Goal: Check status

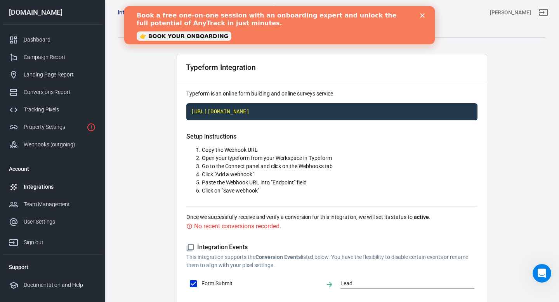
click at [423, 17] on icon "Close" at bounding box center [422, 15] width 5 height 5
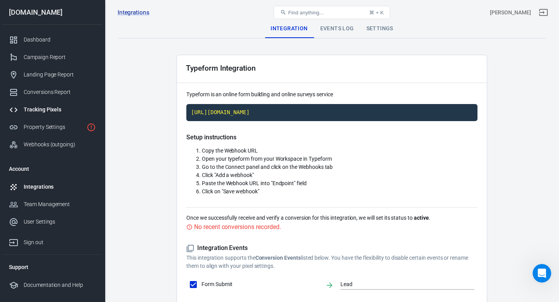
click at [62, 111] on div "Tracking Pixels" at bounding box center [60, 110] width 72 height 8
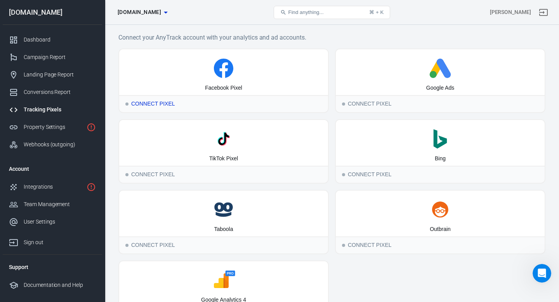
click at [168, 79] on div "Facebook Pixel" at bounding box center [223, 72] width 209 height 46
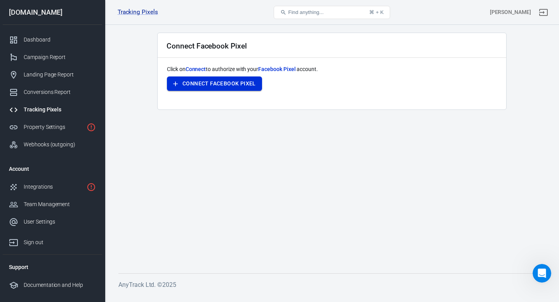
click at [193, 84] on button "Connect Facebook Pixel" at bounding box center [214, 84] width 95 height 14
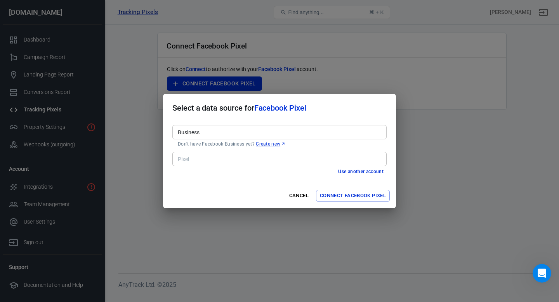
click at [200, 131] on input "Business" at bounding box center [279, 132] width 209 height 10
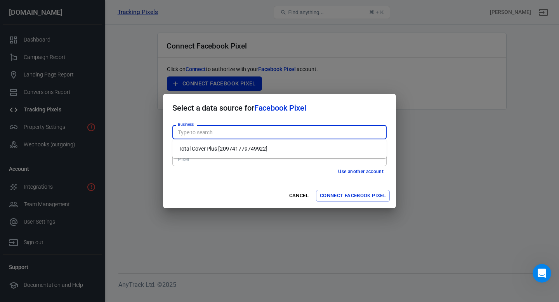
click at [208, 148] on li "Total Cover Plus [209741779749922]" at bounding box center [279, 149] width 214 height 13
type input "Total Cover Plus [209741779749922]"
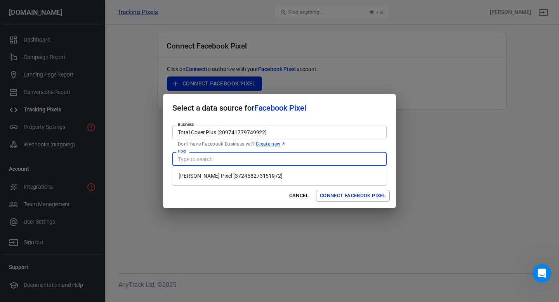
click at [195, 164] on input "Pixel" at bounding box center [279, 159] width 209 height 10
click at [196, 162] on input "Pixel" at bounding box center [279, 159] width 209 height 10
type input "Anytrack Pixel"
click at [343, 196] on button "Connect Facebook Pixel" at bounding box center [353, 196] width 74 height 12
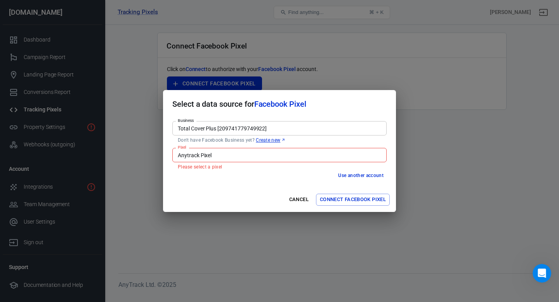
click at [307, 158] on input "Anytrack Pixel" at bounding box center [279, 155] width 209 height 10
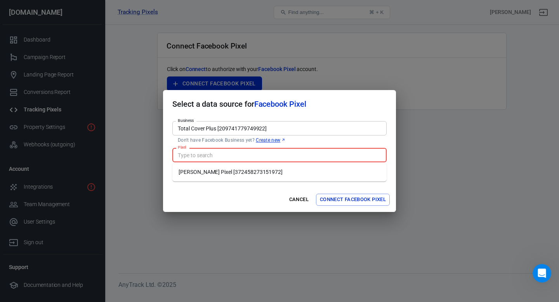
click at [282, 173] on li "Jonas Hagen's Pixel [372458273151972]" at bounding box center [279, 172] width 214 height 13
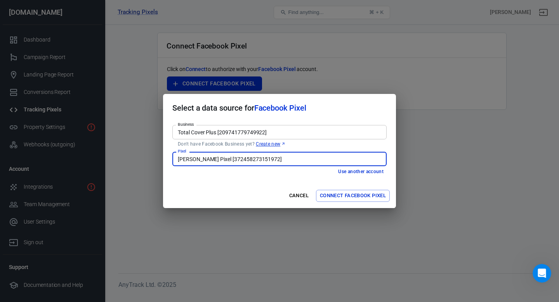
type input "Jonas Hagen's Pixel [372458273151972]"
click at [361, 196] on button "Connect Facebook Pixel" at bounding box center [353, 196] width 74 height 12
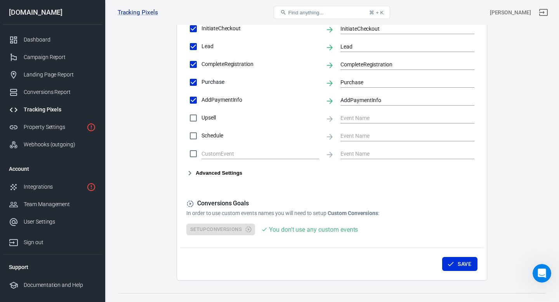
scroll to position [371, 0]
click at [191, 174] on icon "button" at bounding box center [189, 172] width 9 height 9
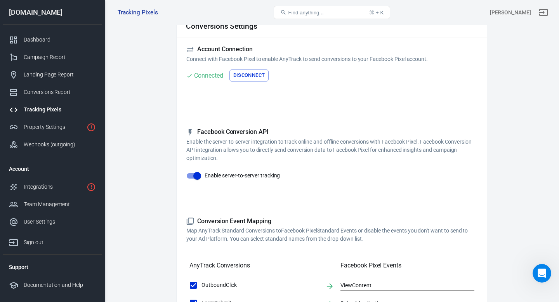
scroll to position [0, 0]
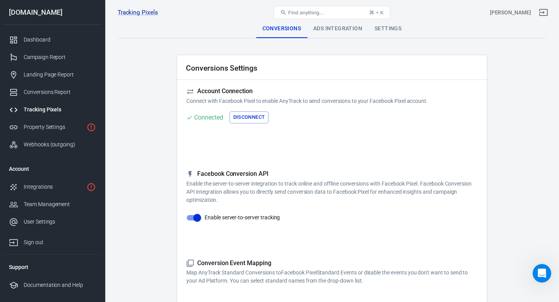
click at [312, 14] on span "Find anything..." at bounding box center [305, 13] width 35 height 6
click at [52, 109] on div "Tracking Pixels" at bounding box center [60, 110] width 72 height 8
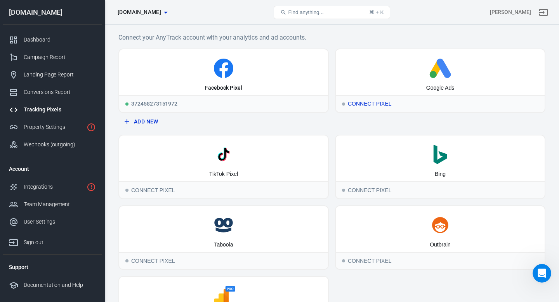
click at [395, 75] on icon at bounding box center [440, 68] width 203 height 19
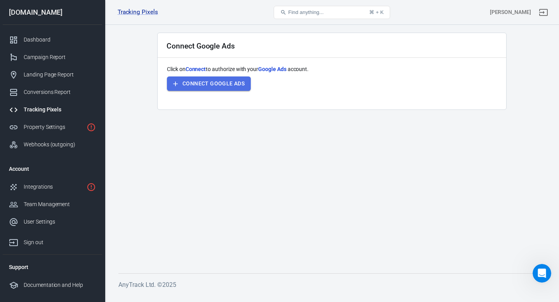
click at [204, 86] on button "Connect Google Ads" at bounding box center [209, 84] width 84 height 14
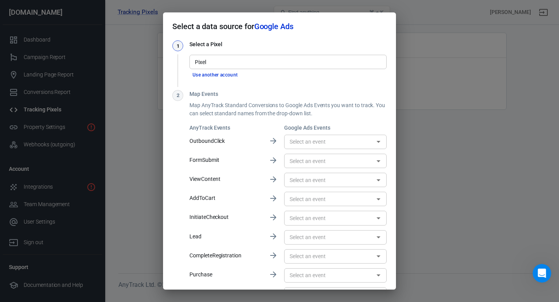
click at [216, 61] on input "Pixel" at bounding box center [287, 62] width 191 height 10
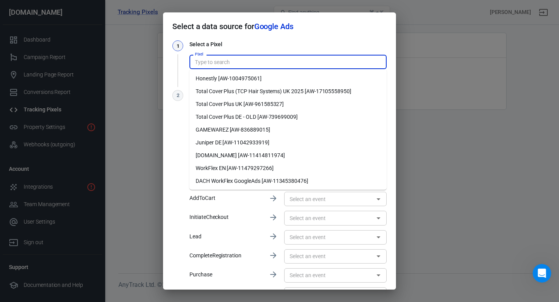
click at [247, 94] on li "Total Cover Plus (TCP Hair Systems) UK 2025 [AW-17105558950]" at bounding box center [288, 91] width 197 height 13
type input "Total Cover Plus (TCP Hair Systems) UK 2025 [AW-17105558950]"
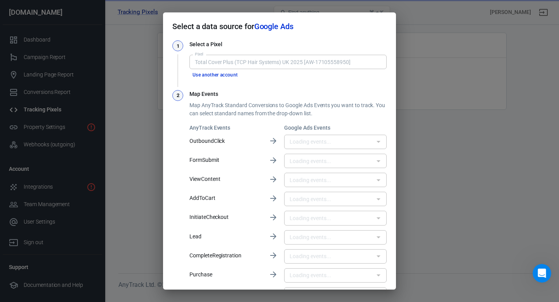
type input "Contact [UnmkCPiev88aEKa7yNw_]"
type input "Book appointment [tf4tCPWev88aEKa7yNw_]"
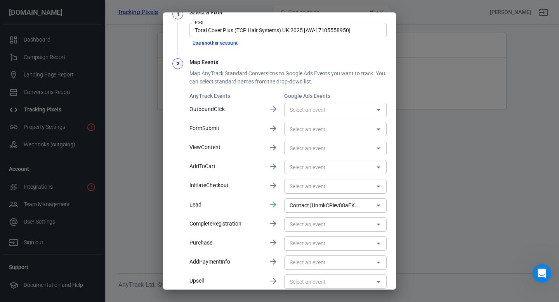
scroll to position [38, 0]
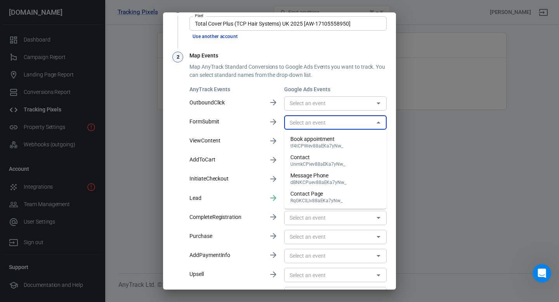
click at [299, 123] on input "text" at bounding box center [329, 123] width 85 height 10
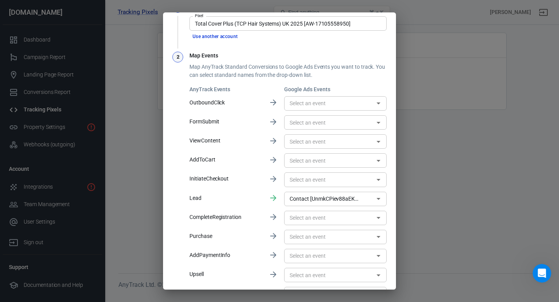
click at [233, 115] on div "AnyTrack Events Google Ads Events OutboundClick ​ FormSubmit ​ ViewContent ​ Ad…" at bounding box center [288, 193] width 197 height 217
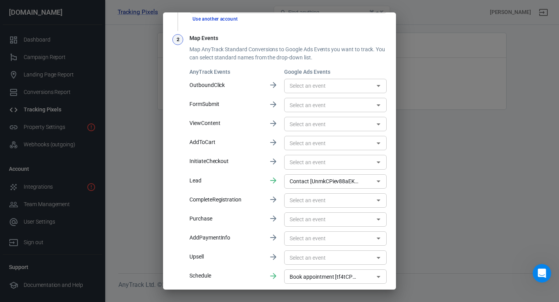
scroll to position [65, 0]
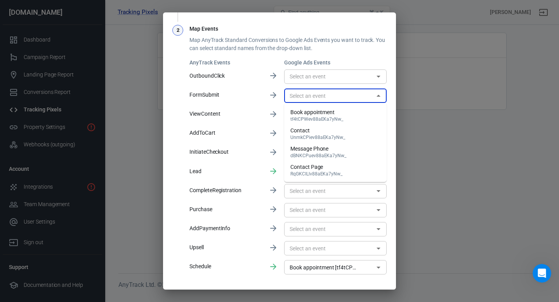
click at [353, 97] on input "text" at bounding box center [329, 96] width 85 height 10
click at [327, 111] on div "Book appointment" at bounding box center [317, 112] width 53 height 8
type input "Book appointment [tf4tCPWev88aEKa7yNw_]"
click at [235, 108] on div "AnyTrack Events Google Ads Events OutboundClick ​ FormSubmit Book appointment […" at bounding box center [288, 167] width 197 height 217
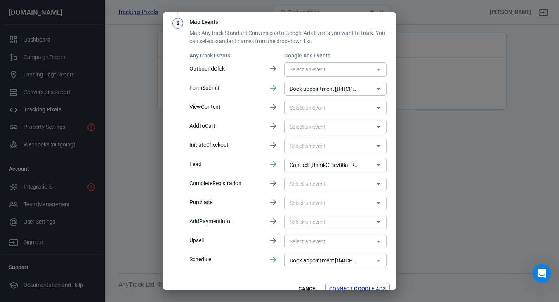
scroll to position [60, 0]
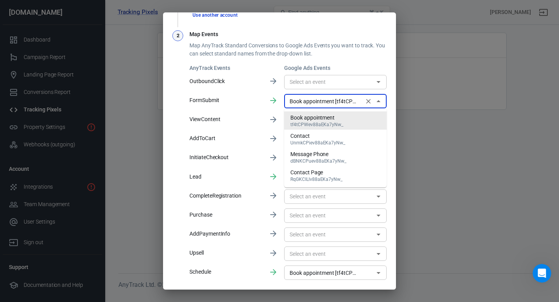
click at [311, 105] on input "Book appointment [tf4tCPWev88aEKa7yNw_]" at bounding box center [324, 101] width 75 height 10
click at [367, 104] on icon "Clear" at bounding box center [369, 101] width 8 height 8
click at [236, 104] on p "FormSubmit" at bounding box center [226, 100] width 73 height 8
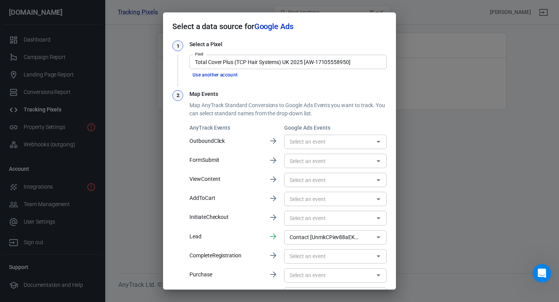
scroll to position [84, 0]
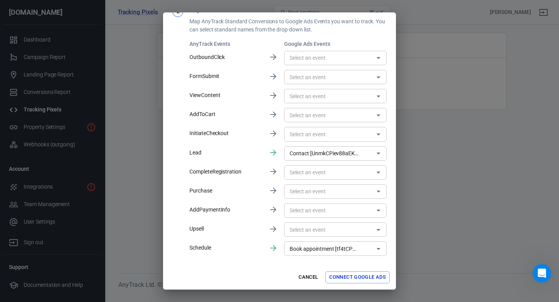
click at [341, 275] on button "Connect Google Ads" at bounding box center [357, 277] width 64 height 12
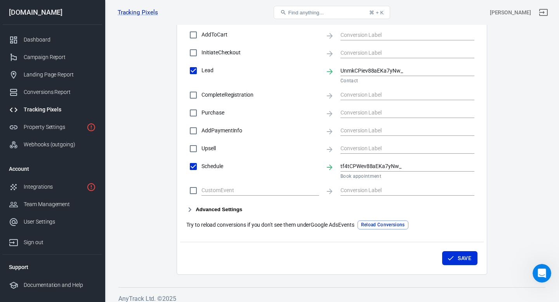
scroll to position [345, 0]
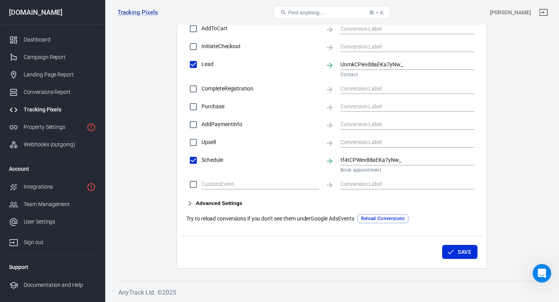
click at [454, 250] on icon "button" at bounding box center [451, 252] width 8 height 8
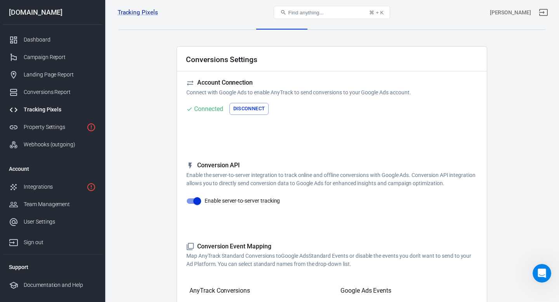
scroll to position [0, 0]
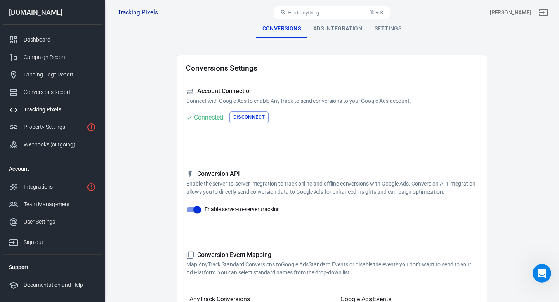
click at [286, 33] on div "Conversions" at bounding box center [281, 28] width 51 height 19
click at [323, 26] on div "Ads Integration" at bounding box center [337, 28] width 61 height 19
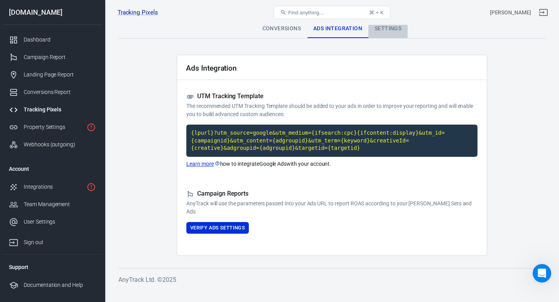
click at [391, 30] on div "Settings" at bounding box center [388, 28] width 39 height 19
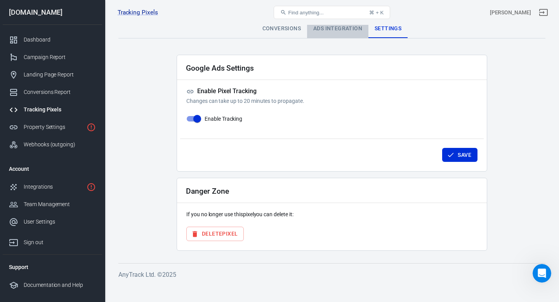
click at [349, 31] on div "Ads Integration" at bounding box center [337, 28] width 61 height 19
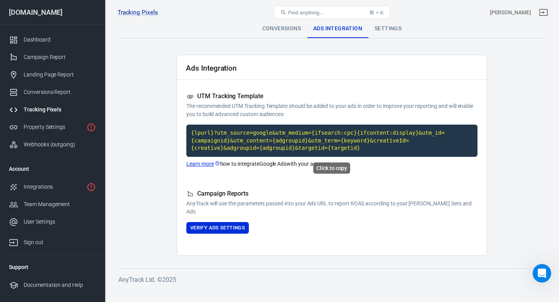
click at [319, 140] on code "{lpurl}?utm_source=google&utm_medium={ifsearch:cpc}{ifcontent:display}&utm_id={…" at bounding box center [331, 141] width 291 height 32
click at [237, 228] on button "Verify Ads Settings" at bounding box center [217, 228] width 63 height 12
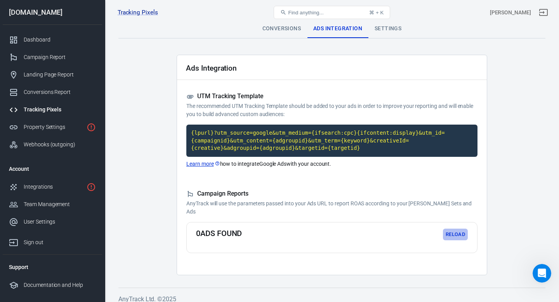
click at [447, 229] on button "Reload" at bounding box center [455, 235] width 25 height 12
click at [286, 25] on div "Tracking Pixels Total Cover Plus (TCP Hair Systems) UK 2025 AW-17105558950, tot…" at bounding box center [279, 167] width 559 height 284
click at [134, 8] on div "Tracking Pixels Total Cover Plus (TCP Hair Systems) UK 2025 AW-17105558950, tot…" at bounding box center [186, 12] width 143 height 19
click at [134, 9] on link "Tracking Pixels" at bounding box center [138, 13] width 40 height 8
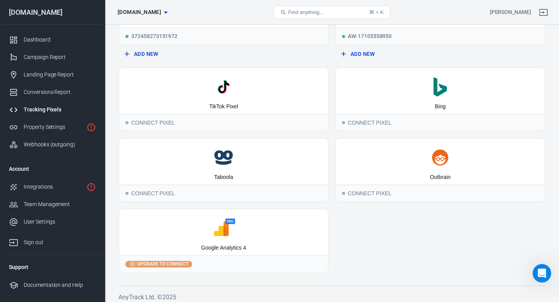
scroll to position [72, 0]
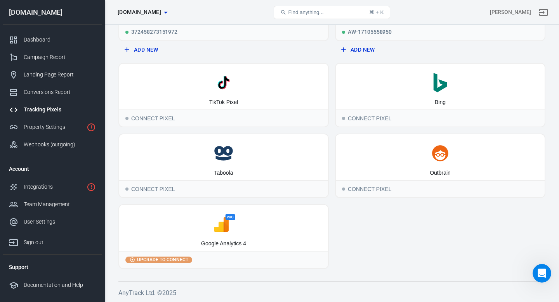
click at [171, 261] on span "Upgrade to connect" at bounding box center [163, 259] width 54 height 7
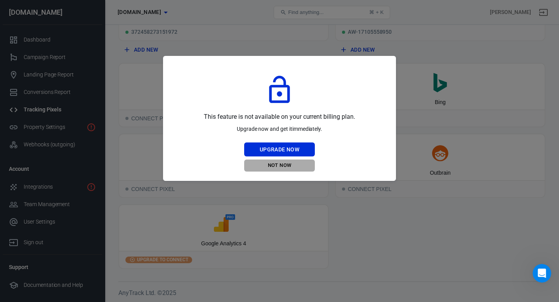
click at [281, 165] on button "Not Now" at bounding box center [279, 166] width 71 height 12
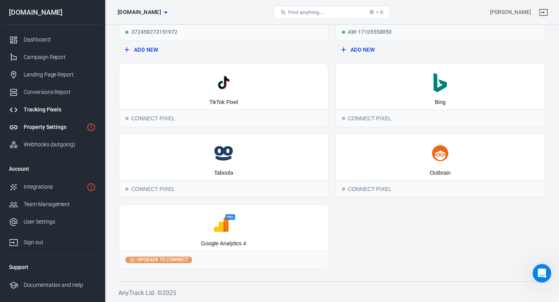
click at [57, 130] on div "Property Settings" at bounding box center [54, 127] width 60 height 8
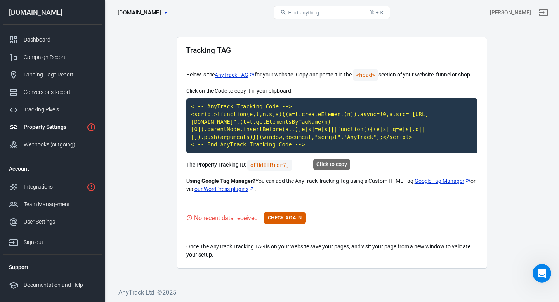
scroll to position [11, 0]
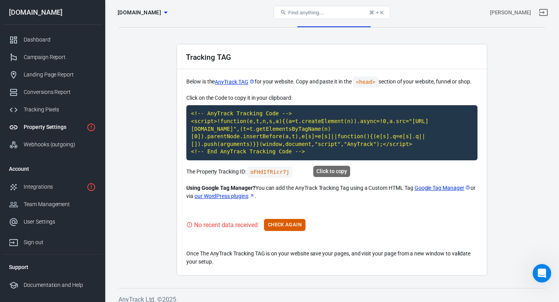
click at [447, 129] on code "<!-- AnyTrack Tracking Code --> <script>!function(e,t,n,s,a){(a=t.createElement…" at bounding box center [331, 132] width 291 height 55
click at [294, 220] on button "Check Again" at bounding box center [285, 225] width 42 height 12
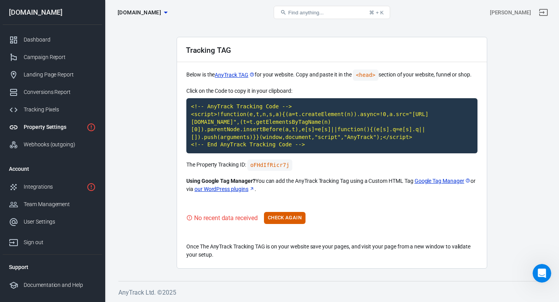
click at [292, 217] on button "Check Again" at bounding box center [285, 218] width 42 height 12
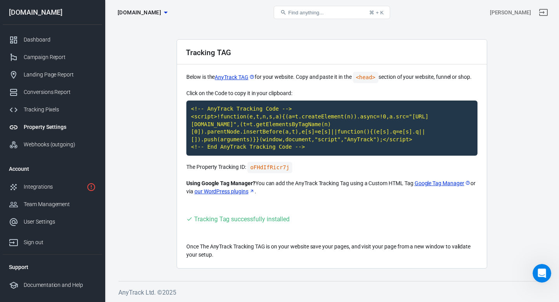
scroll to position [0, 0]
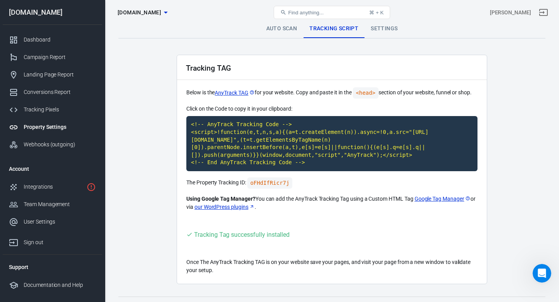
click at [278, 31] on link "Auto Scan" at bounding box center [281, 28] width 43 height 19
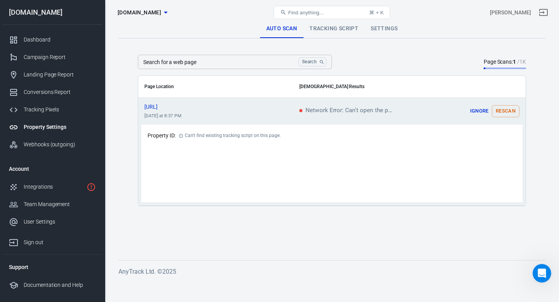
click at [507, 112] on button "Rescan" at bounding box center [506, 111] width 28 height 12
click at [320, 30] on link "Tracking Script" at bounding box center [333, 28] width 61 height 19
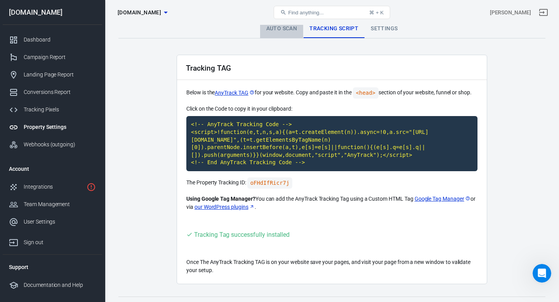
click at [283, 31] on link "Auto Scan" at bounding box center [281, 28] width 43 height 19
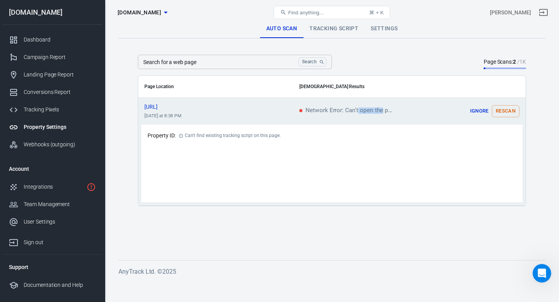
drag, startPoint x: 358, startPoint y: 110, endPoint x: 381, endPoint y: 109, distance: 22.9
click at [381, 109] on span "Network Error: Can't open the page" at bounding box center [345, 111] width 93 height 7
click at [381, 110] on span "Network Error: Can't open the page" at bounding box center [345, 111] width 93 height 7
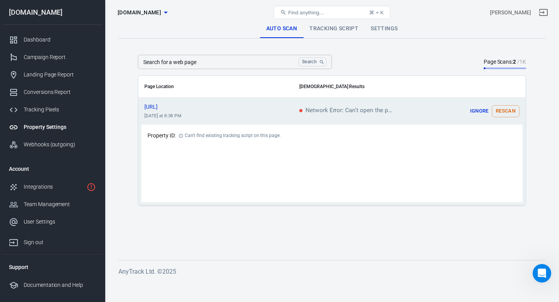
click at [209, 133] on div "Can't find existing tracking script on this page." at bounding box center [233, 136] width 96 height 10
click at [179, 135] on icon "scrollable content" at bounding box center [181, 136] width 4 height 4
click at [182, 135] on icon "scrollable content" at bounding box center [181, 136] width 5 height 5
click at [506, 117] on button "Rescan" at bounding box center [506, 111] width 28 height 12
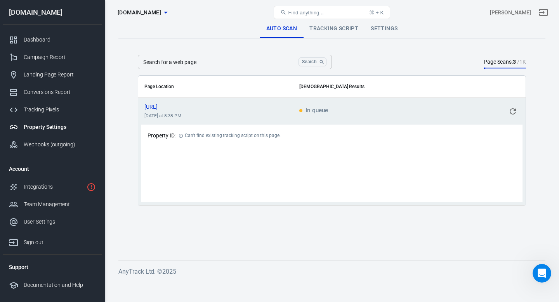
drag, startPoint x: 346, startPoint y: 196, endPoint x: 325, endPoint y: 143, distance: 57.2
click at [346, 196] on div "Property ID: Can't find existing tracking script on this page." at bounding box center [331, 164] width 381 height 78
click at [312, 110] on span "In queue" at bounding box center [313, 111] width 28 height 7
click at [37, 38] on div "Dashboard" at bounding box center [60, 40] width 72 height 8
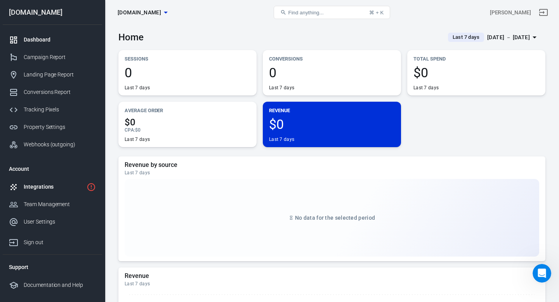
click at [73, 188] on div "Integrations" at bounding box center [54, 187] width 60 height 8
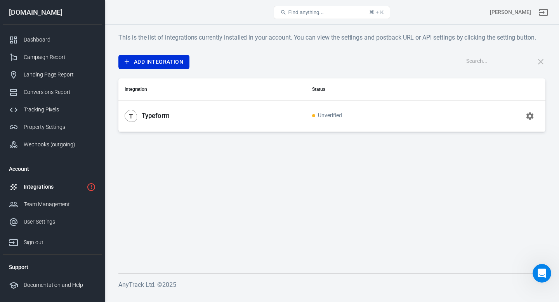
click at [195, 116] on div "Typeform" at bounding box center [212, 116] width 175 height 12
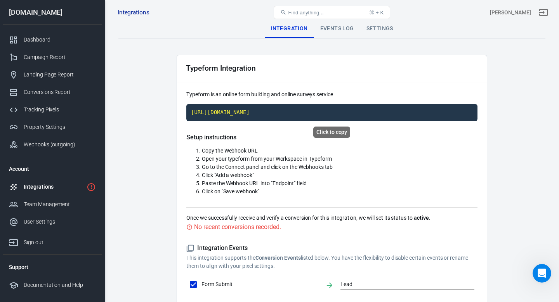
drag, startPoint x: 300, startPoint y: 112, endPoint x: 294, endPoint y: 113, distance: 6.3
click at [300, 112] on code "https://t1.anytrack.io/QCHD6y0d/collect/typeform-typeform" at bounding box center [331, 112] width 291 height 17
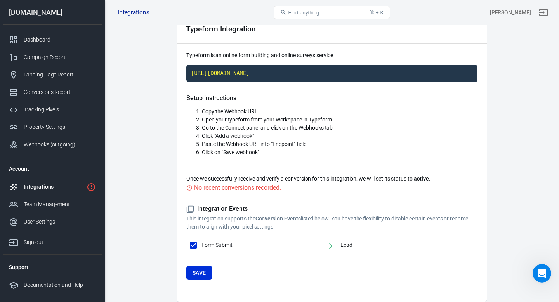
scroll to position [73, 0]
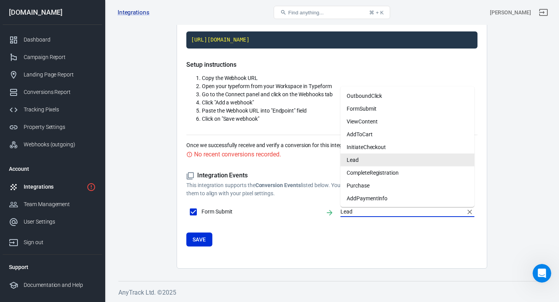
click at [364, 210] on input "Lead" at bounding box center [402, 212] width 122 height 10
click at [365, 157] on li "Lead" at bounding box center [408, 159] width 134 height 13
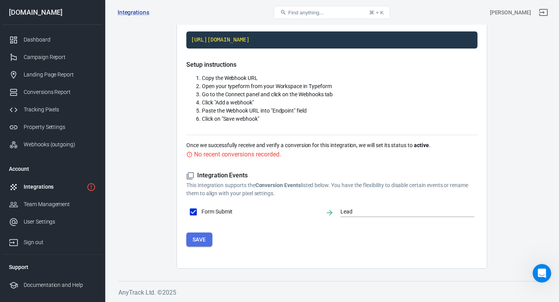
click at [209, 237] on button "Save" at bounding box center [199, 240] width 26 height 14
click at [52, 183] on div "Integrations" at bounding box center [54, 187] width 60 height 8
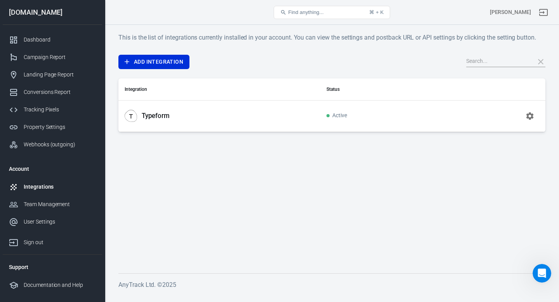
click at [56, 184] on div "Integrations" at bounding box center [60, 187] width 72 height 8
click at [45, 110] on div "Tracking Pixels" at bounding box center [60, 110] width 72 height 8
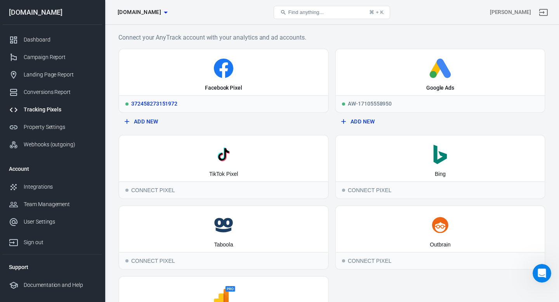
click at [231, 80] on div "Facebook Pixel" at bounding box center [223, 72] width 209 height 46
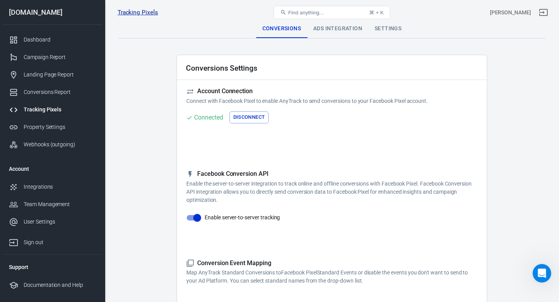
click at [143, 15] on link "Tracking Pixels" at bounding box center [138, 13] width 40 height 8
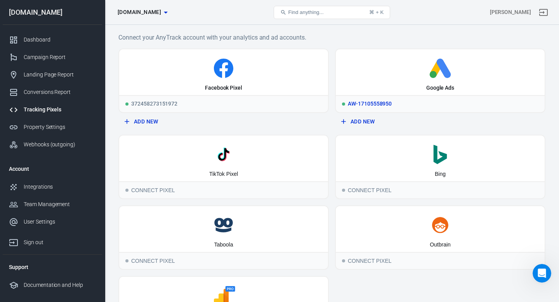
click at [340, 64] on icon at bounding box center [440, 68] width 203 height 19
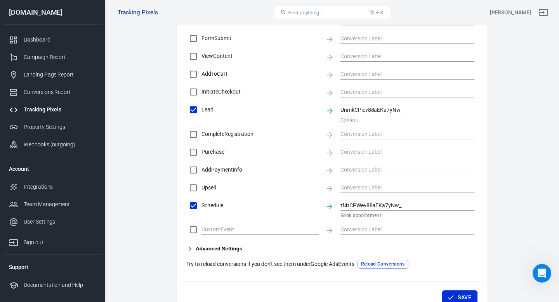
scroll to position [320, 0]
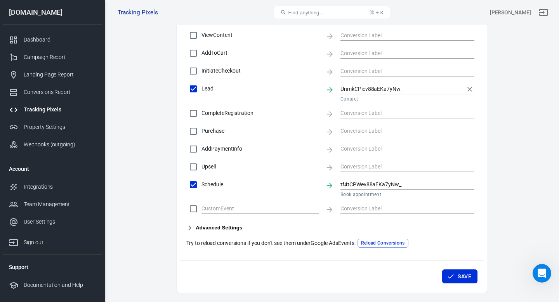
click at [361, 88] on input "UnmkCPiev88aEKa7yNw_" at bounding box center [402, 89] width 122 height 10
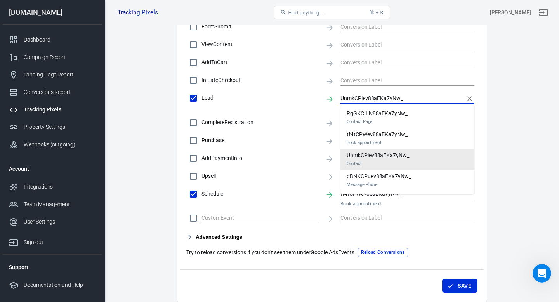
scroll to position [310, 0]
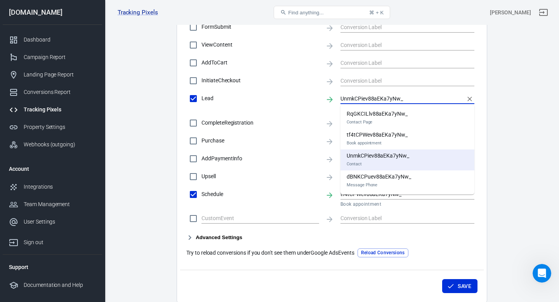
click at [388, 141] on em "Book appointment" at bounding box center [377, 143] width 61 height 8
type input "tf4tCPWev88aEKa7yNw_"
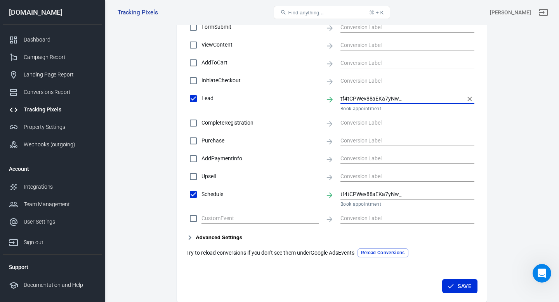
click at [520, 137] on main "Conversions Ads Integration Settings Conversions Settings Account Connection Co…" at bounding box center [331, 5] width 427 height 593
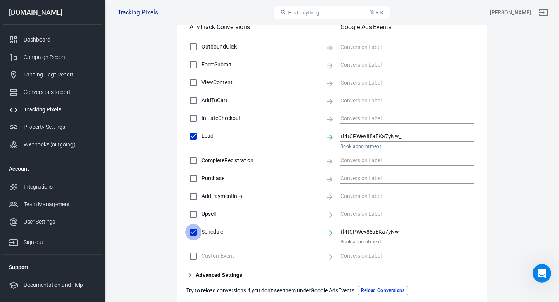
scroll to position [273, 0]
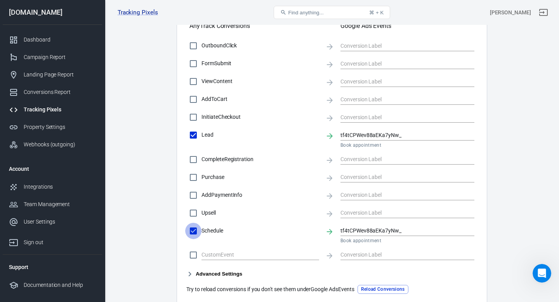
click at [194, 229] on input "Schedule" at bounding box center [193, 231] width 16 height 16
checkbox input "false"
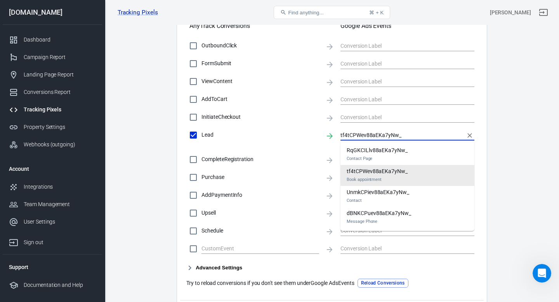
click at [410, 137] on input "tf4tCPWev88aEKa7yNw_" at bounding box center [402, 135] width 122 height 10
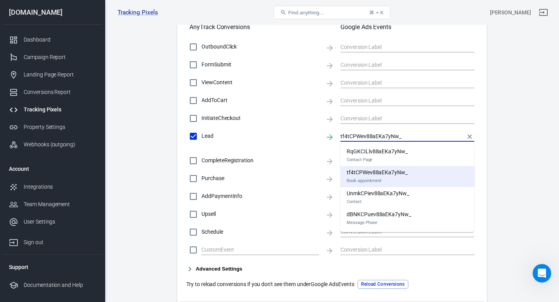
scroll to position [271, 0]
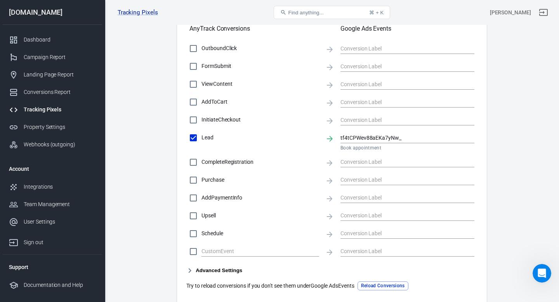
click at [500, 173] on main "Conversions Ads Integration Settings Conversions Settings Account Connection Co…" at bounding box center [331, 42] width 427 height 587
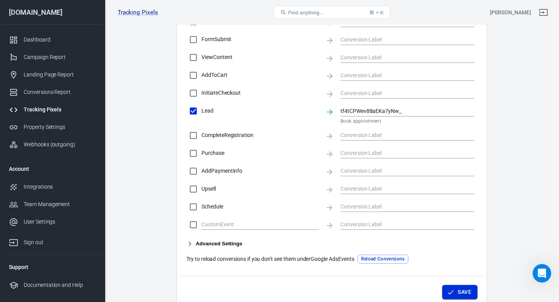
scroll to position [314, 0]
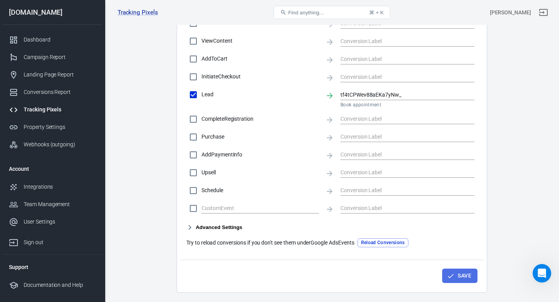
click at [456, 274] on button "Save" at bounding box center [459, 276] width 35 height 14
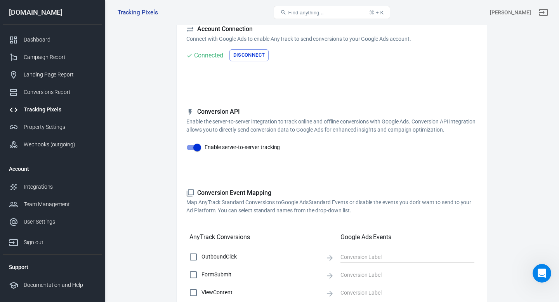
scroll to position [0, 0]
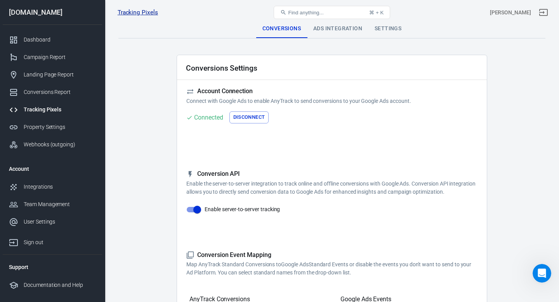
click at [139, 12] on link "Tracking Pixels" at bounding box center [138, 13] width 40 height 8
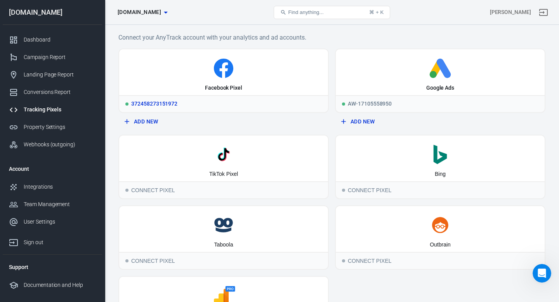
click at [260, 63] on icon at bounding box center [223, 68] width 203 height 19
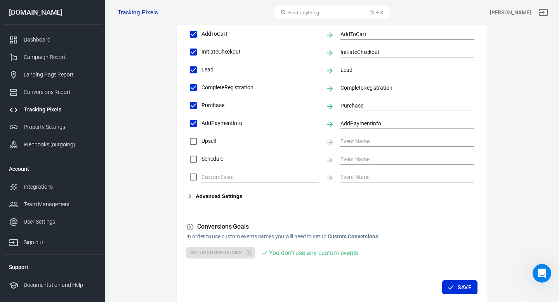
scroll to position [361, 0]
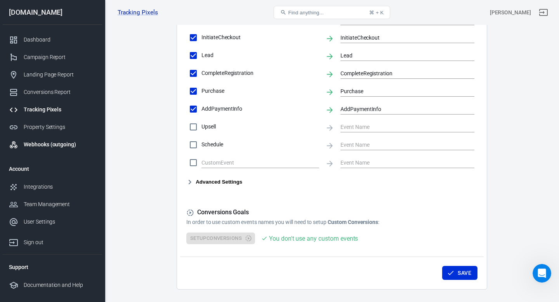
click at [41, 146] on div "Webhooks (outgoing)" at bounding box center [60, 145] width 72 height 8
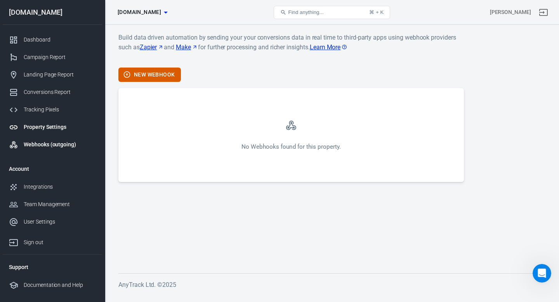
click at [44, 129] on div "Property Settings" at bounding box center [60, 127] width 72 height 8
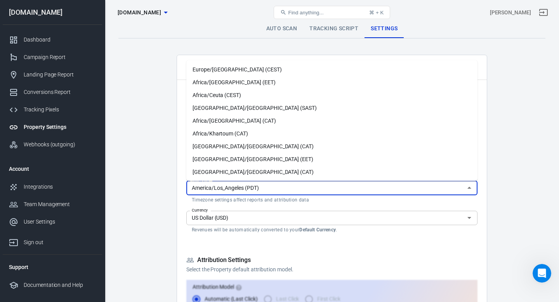
click at [284, 187] on input "America/Los_Angeles (PDT)" at bounding box center [326, 188] width 274 height 10
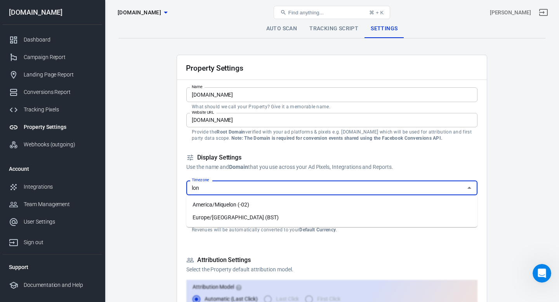
click at [256, 219] on li "Europe/[GEOGRAPHIC_DATA] (BST)" at bounding box center [331, 217] width 291 height 13
type input "Europe/[GEOGRAPHIC_DATA] (BST)"
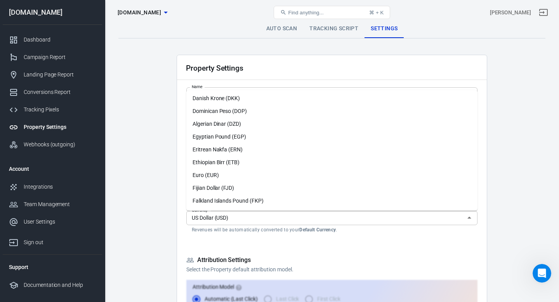
scroll to position [521, 0]
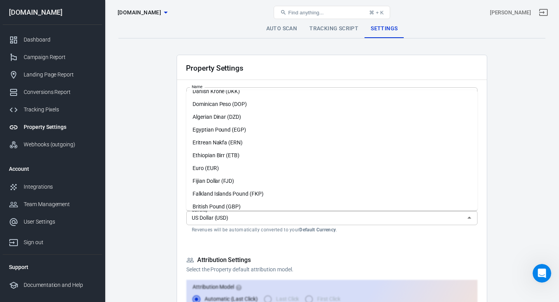
click at [229, 166] on li "Euro (EUR)" at bounding box center [331, 168] width 291 height 13
type input "Euro (EUR)"
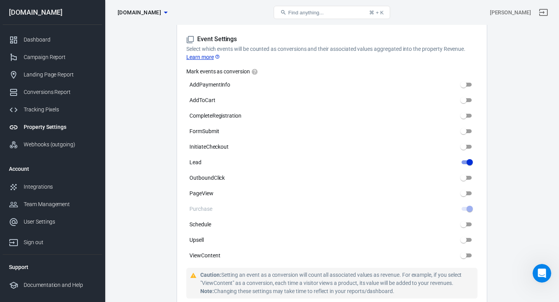
scroll to position [399, 0]
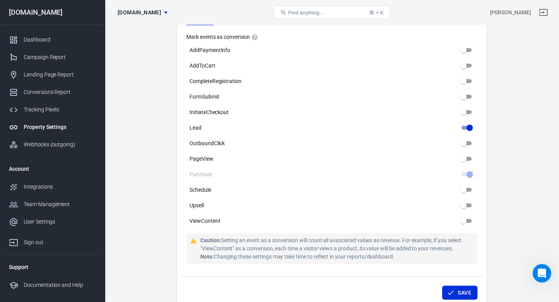
click at [459, 286] on button "Save" at bounding box center [459, 293] width 35 height 14
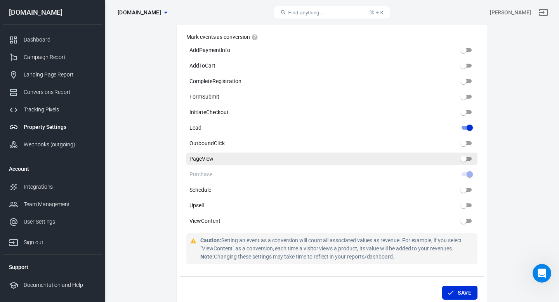
click at [468, 154] on input "PageView" at bounding box center [464, 158] width 28 height 9
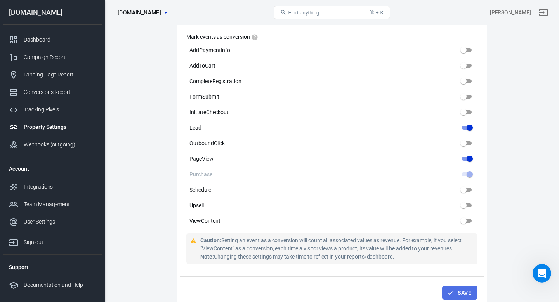
click at [461, 286] on button "Save" at bounding box center [459, 293] width 35 height 14
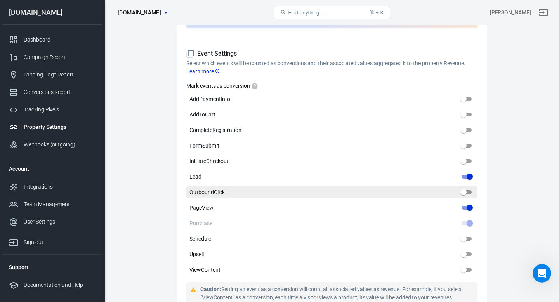
scroll to position [345, 0]
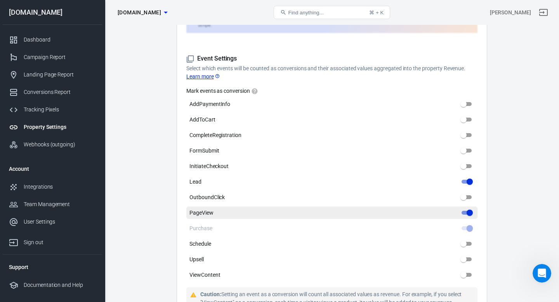
click at [470, 208] on input "PageView" at bounding box center [470, 212] width 28 height 9
checkbox input "false"
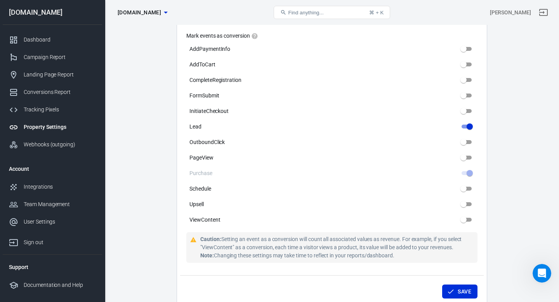
scroll to position [405, 0]
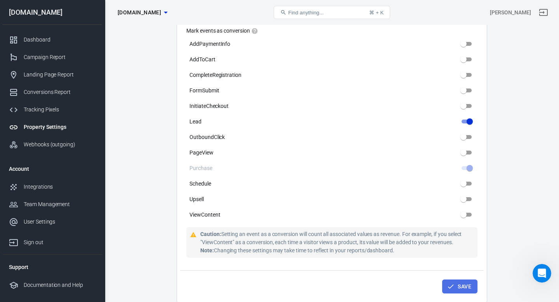
click at [456, 283] on button "Save" at bounding box center [459, 287] width 35 height 14
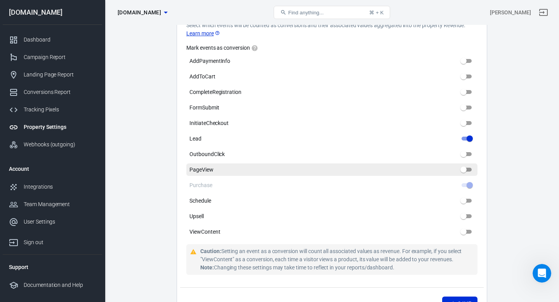
scroll to position [378, 0]
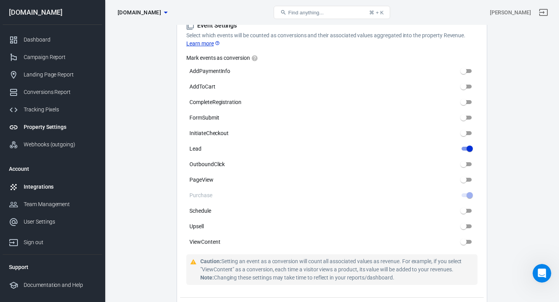
click at [38, 192] on link "Integrations" at bounding box center [52, 186] width 99 height 17
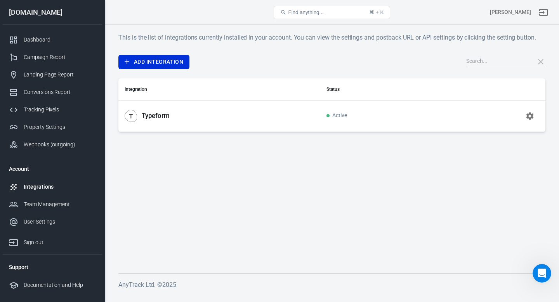
click at [191, 114] on div "Typeform" at bounding box center [220, 116] width 190 height 12
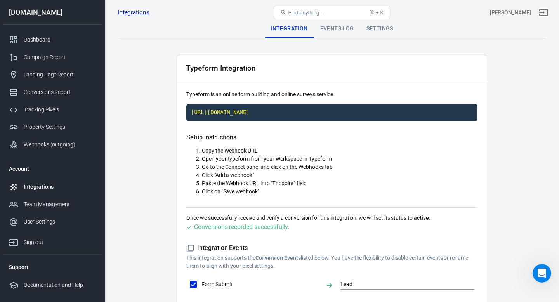
click at [156, 114] on main "Integration Events Log Settings Typeform Integration Typeform is an online form…" at bounding box center [331, 180] width 427 height 322
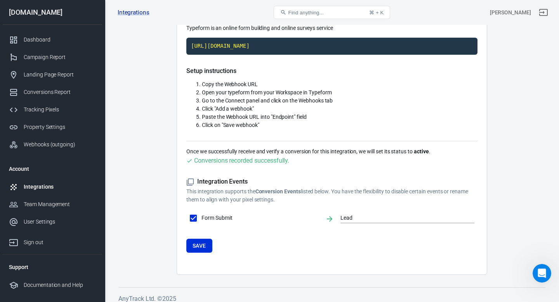
scroll to position [68, 0]
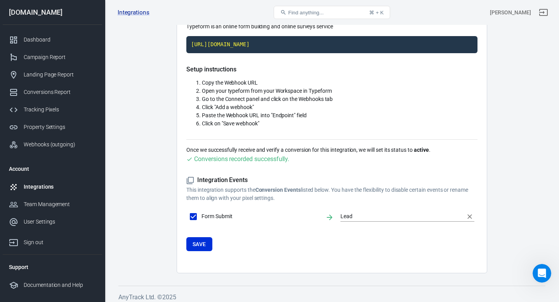
click at [368, 217] on input "Lead" at bounding box center [402, 217] width 122 height 10
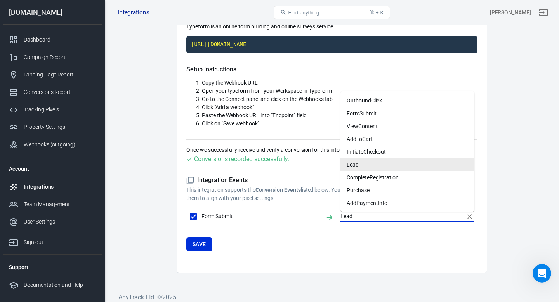
click at [338, 236] on form "Integration Events This integration supports the Conversion Events listed below…" at bounding box center [331, 213] width 291 height 75
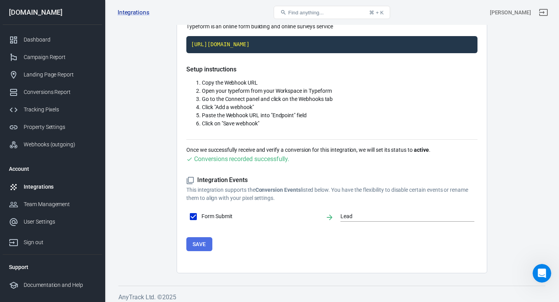
click at [200, 241] on button "Save" at bounding box center [199, 244] width 26 height 14
click at [43, 110] on div "Tracking Pixels" at bounding box center [60, 110] width 72 height 8
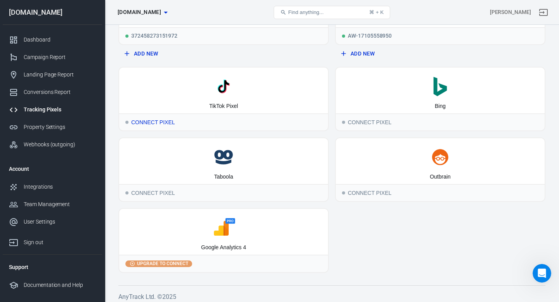
click at [265, 95] on icon at bounding box center [223, 86] width 203 height 19
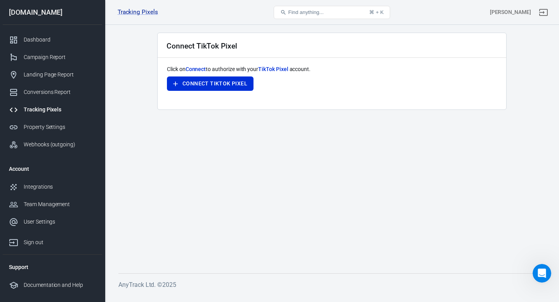
click at [54, 107] on div "Tracking Pixels" at bounding box center [60, 110] width 72 height 8
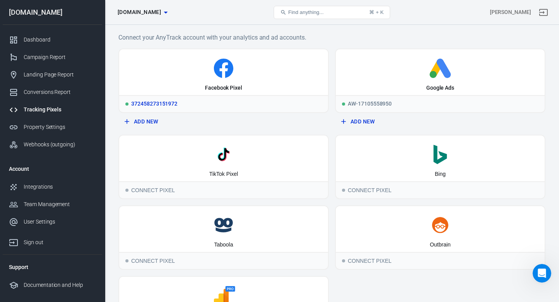
click at [173, 75] on icon at bounding box center [223, 68] width 203 height 19
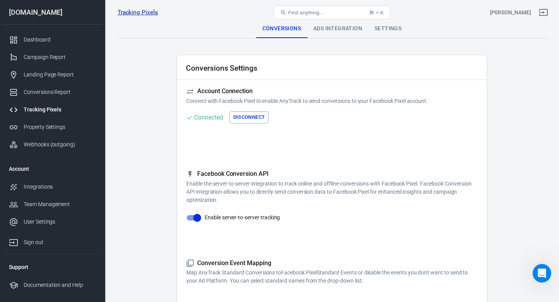
click at [142, 12] on link "Tracking Pixels" at bounding box center [138, 13] width 40 height 8
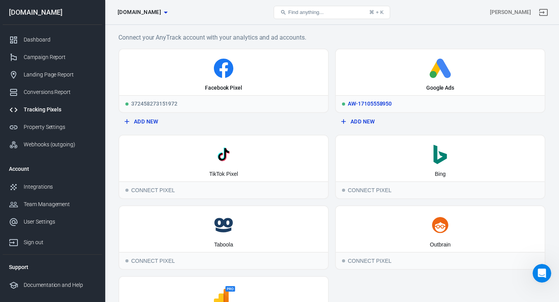
click at [405, 72] on icon at bounding box center [440, 68] width 203 height 19
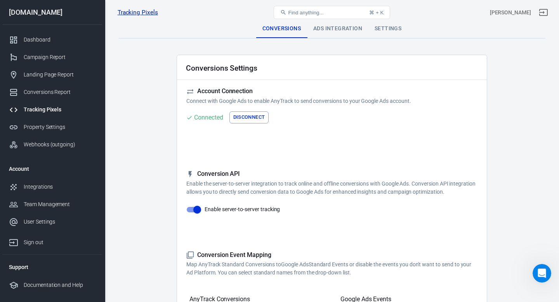
click at [130, 12] on link "Tracking Pixels" at bounding box center [138, 13] width 40 height 8
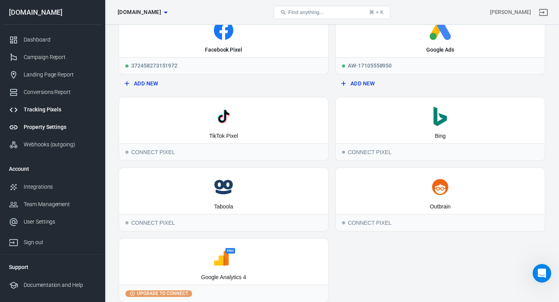
scroll to position [38, 0]
click at [46, 186] on div "Integrations" at bounding box center [60, 187] width 72 height 8
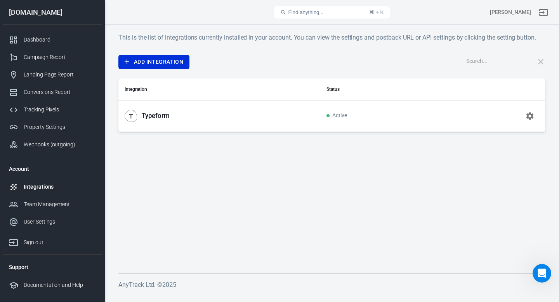
click at [237, 110] on td "Typeform" at bounding box center [219, 115] width 202 height 31
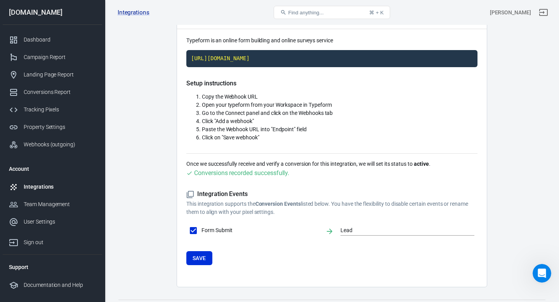
scroll to position [73, 0]
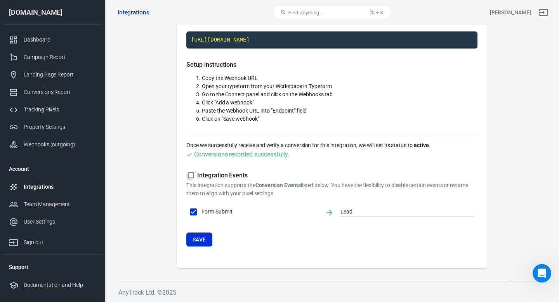
click at [136, 82] on main "Integration Events Log Settings Typeform Integration Typeform is an online form…" at bounding box center [331, 108] width 427 height 322
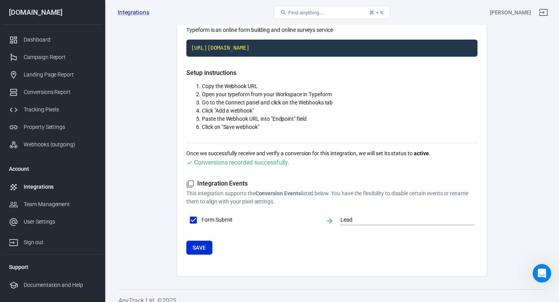
scroll to position [0, 0]
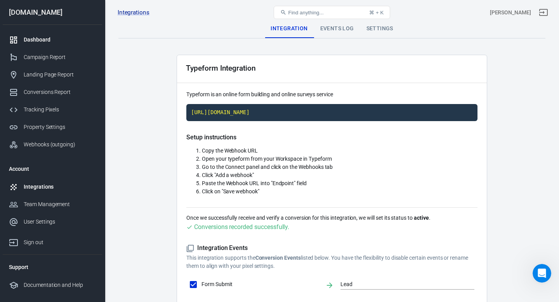
click at [50, 40] on div "Dashboard" at bounding box center [60, 40] width 72 height 8
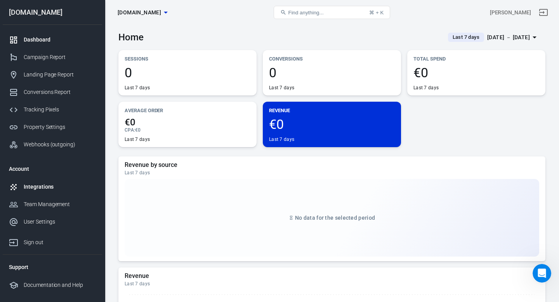
click at [51, 194] on link "Integrations" at bounding box center [52, 186] width 99 height 17
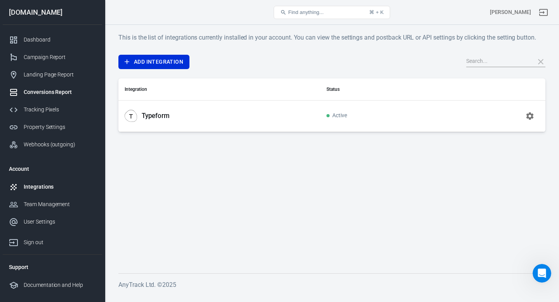
click at [35, 89] on div "Conversions Report" at bounding box center [60, 92] width 72 height 8
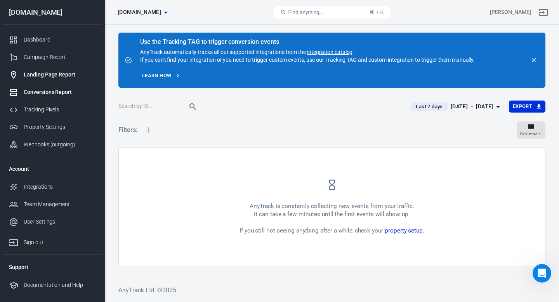
click at [70, 77] on div "Landing Page Report" at bounding box center [60, 75] width 72 height 8
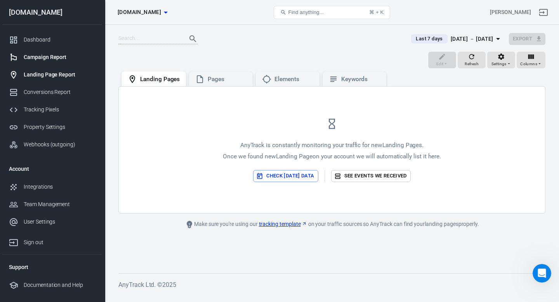
click at [43, 59] on div "Campaign Report" at bounding box center [60, 57] width 72 height 8
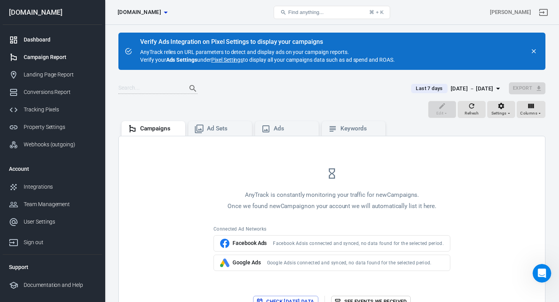
click at [43, 38] on div "Dashboard" at bounding box center [60, 40] width 72 height 8
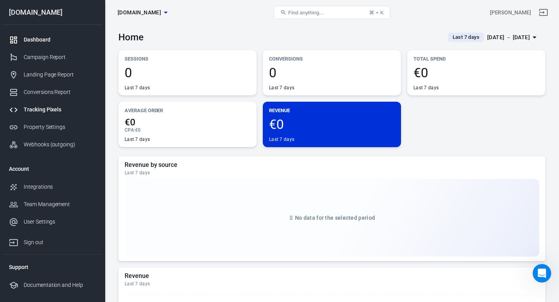
click at [40, 104] on link "Tracking Pixels" at bounding box center [52, 109] width 99 height 17
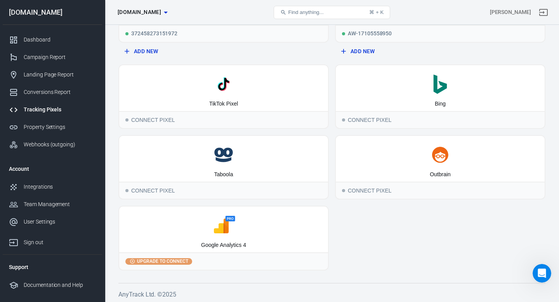
scroll to position [72, 0]
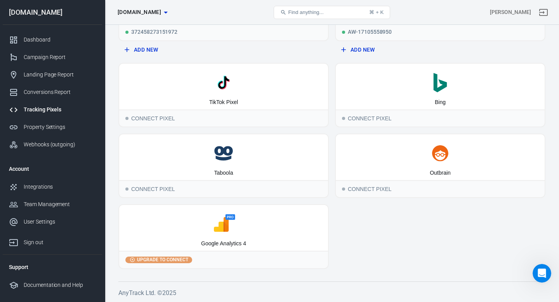
click at [239, 219] on icon at bounding box center [223, 223] width 203 height 19
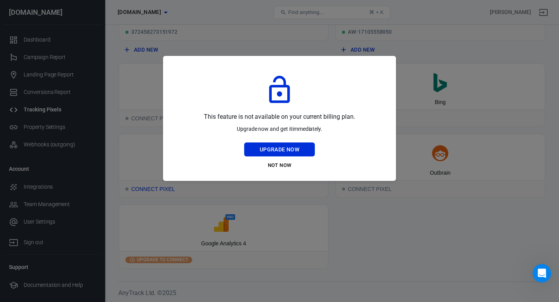
click at [282, 162] on button "Not Now" at bounding box center [279, 166] width 71 height 12
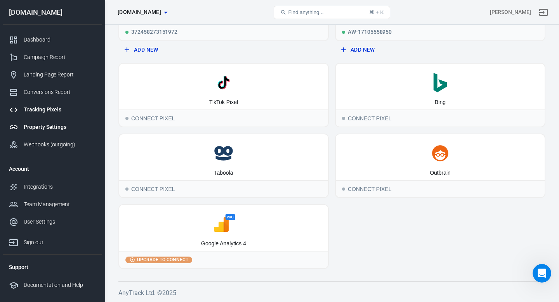
click at [66, 124] on div "Property Settings" at bounding box center [60, 127] width 72 height 8
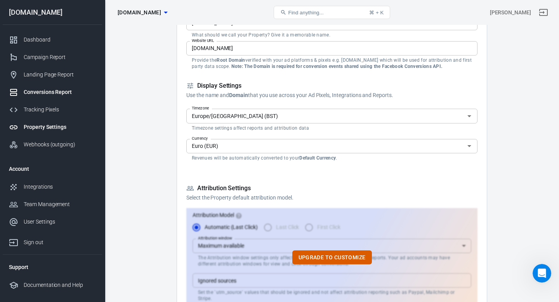
click at [54, 95] on div "Conversions Report" at bounding box center [60, 92] width 72 height 8
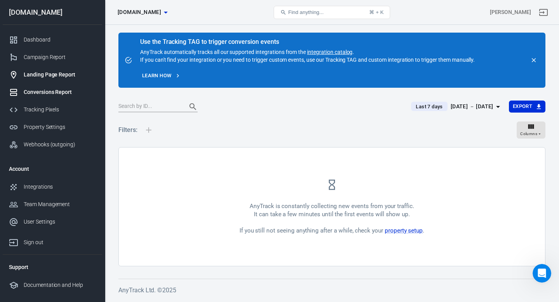
click at [36, 73] on div "Landing Page Report" at bounding box center [60, 75] width 72 height 8
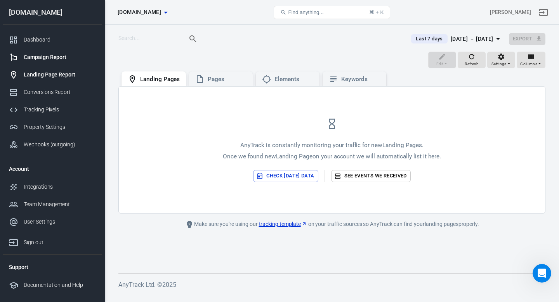
click at [44, 59] on div "Campaign Report" at bounding box center [60, 57] width 72 height 8
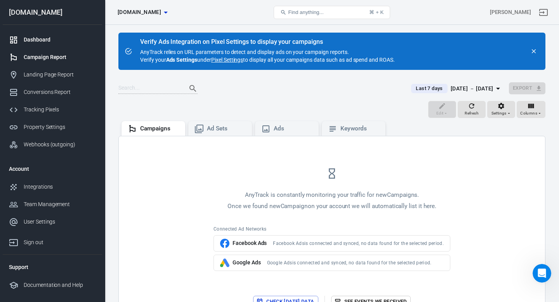
click at [33, 41] on div "Dashboard" at bounding box center [60, 40] width 72 height 8
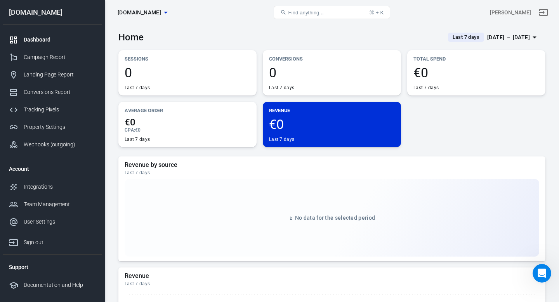
click at [38, 47] on link "Dashboard" at bounding box center [52, 39] width 99 height 17
click at [37, 60] on div "Campaign Report" at bounding box center [60, 57] width 72 height 8
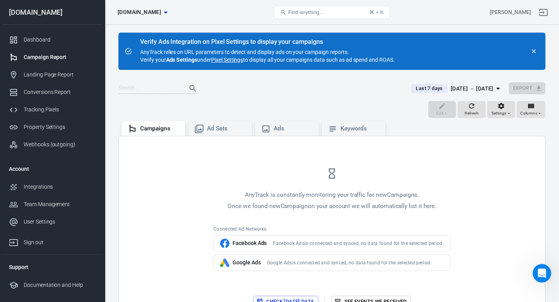
click at [229, 60] on link "Pixel Settings" at bounding box center [227, 60] width 32 height 8
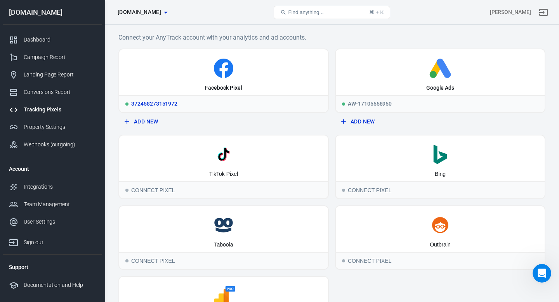
click at [197, 77] on icon at bounding box center [223, 68] width 203 height 19
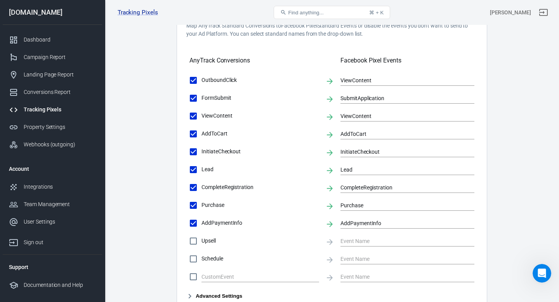
scroll to position [248, 0]
click at [52, 129] on div "Property Settings" at bounding box center [60, 127] width 72 height 8
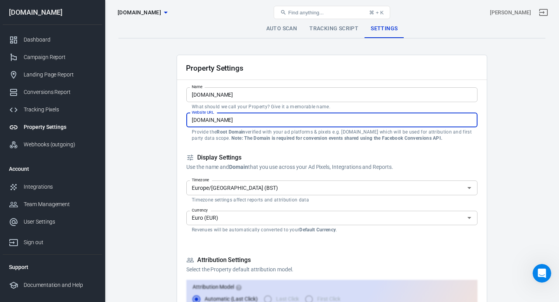
click at [223, 120] on input "[DOMAIN_NAME]" at bounding box center [331, 120] width 291 height 14
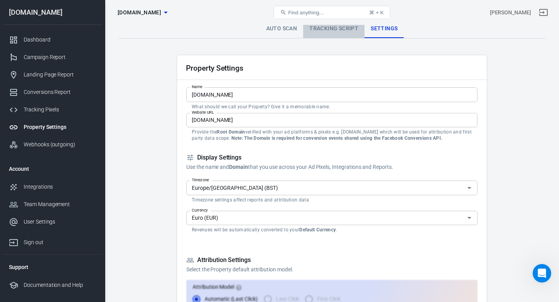
click at [333, 31] on link "Tracking Script" at bounding box center [333, 28] width 61 height 19
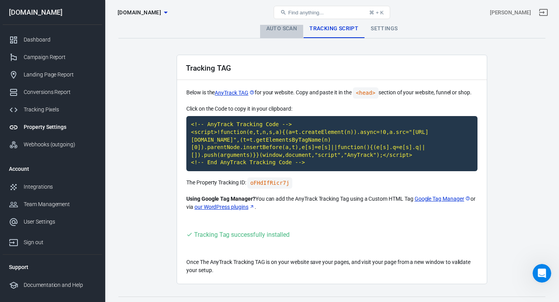
click at [276, 30] on link "Auto Scan" at bounding box center [281, 28] width 43 height 19
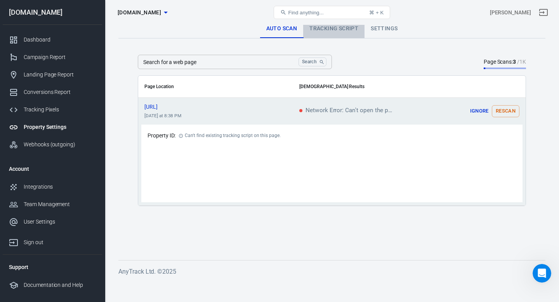
click at [334, 27] on link "Tracking Script" at bounding box center [333, 28] width 61 height 19
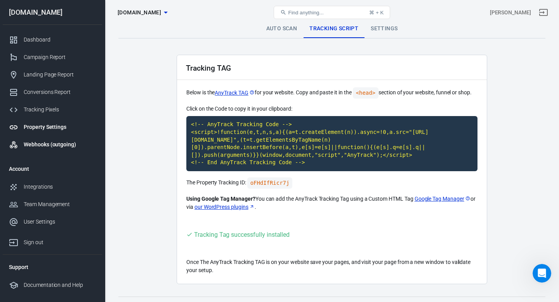
scroll to position [16, 0]
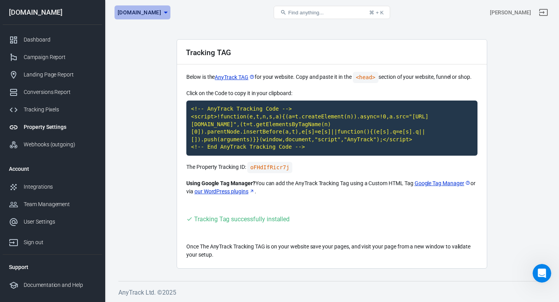
click at [171, 7] on button "[DOMAIN_NAME]" at bounding box center [143, 12] width 56 height 14
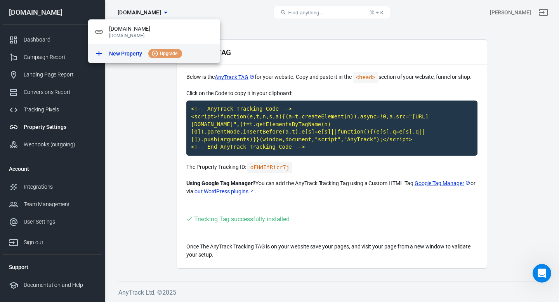
click at [116, 57] on p "New Property" at bounding box center [125, 54] width 33 height 8
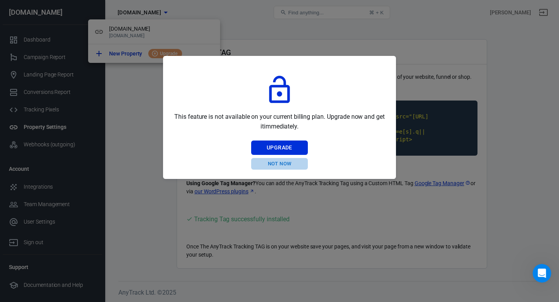
click at [277, 164] on button "Not Now" at bounding box center [279, 164] width 57 height 12
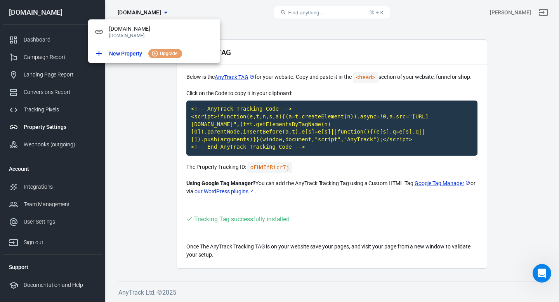
click at [158, 118] on div at bounding box center [279, 151] width 559 height 302
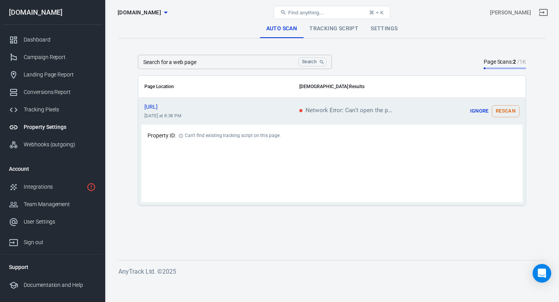
click at [341, 106] on td "Network Error: Can't open the page" at bounding box center [361, 111] width 136 height 27
click at [313, 32] on link "Tracking Script" at bounding box center [333, 28] width 61 height 19
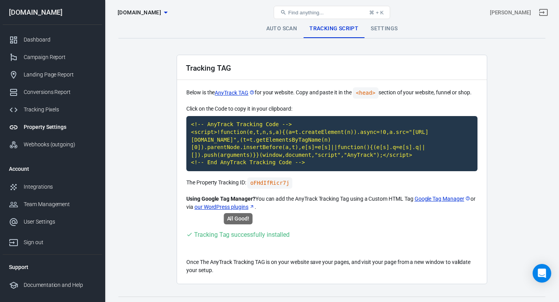
click at [254, 233] on div "Tracking Tag successfully installed" at bounding box center [242, 235] width 96 height 10
click at [78, 146] on div "Webhooks (outgoing)" at bounding box center [60, 145] width 72 height 8
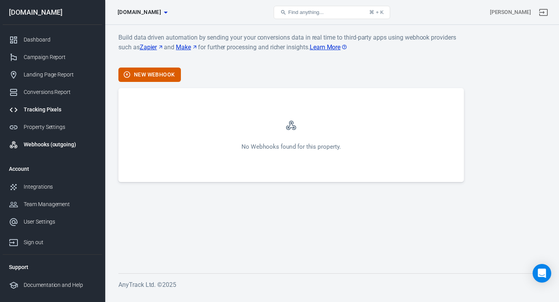
click at [47, 107] on div "Tracking Pixels" at bounding box center [60, 110] width 72 height 8
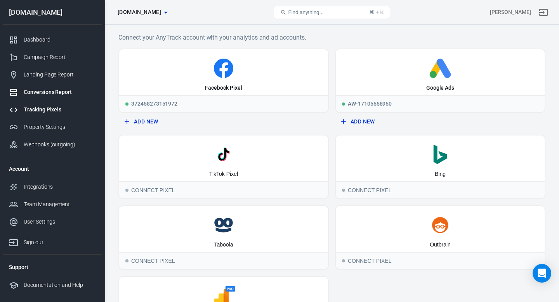
click at [56, 95] on div "Conversions Report" at bounding box center [60, 92] width 72 height 8
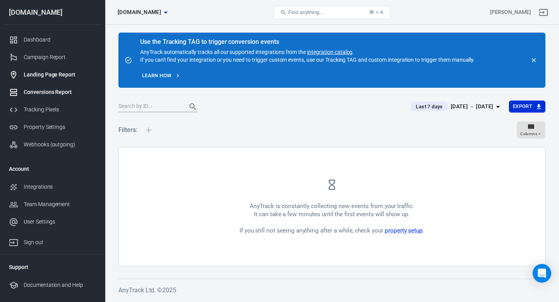
click at [49, 71] on div "Landing Page Report" at bounding box center [60, 75] width 72 height 8
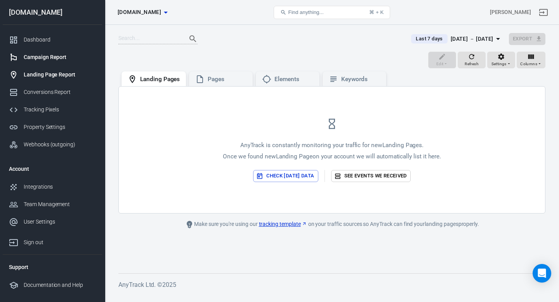
click at [43, 54] on div "Campaign Report" at bounding box center [60, 57] width 72 height 8
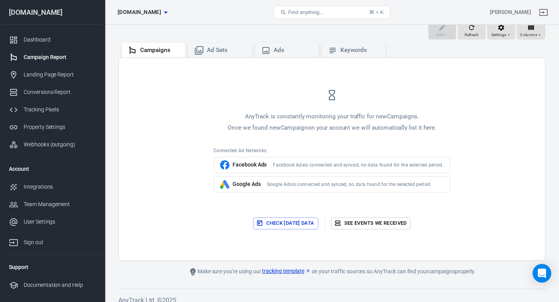
scroll to position [86, 0]
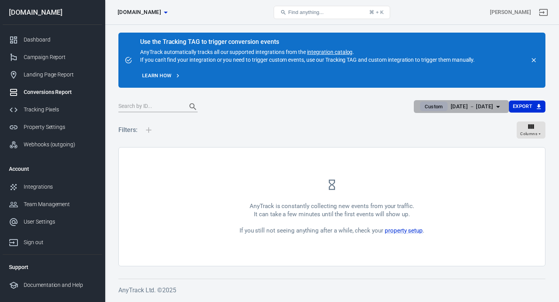
click at [488, 105] on div "Aug 2 － Aug 9, 2025" at bounding box center [472, 107] width 43 height 10
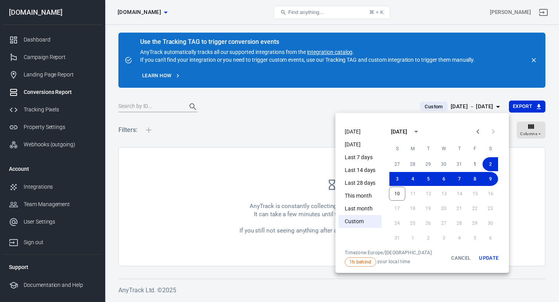
click at [350, 134] on li "[DATE]" at bounding box center [360, 131] width 43 height 13
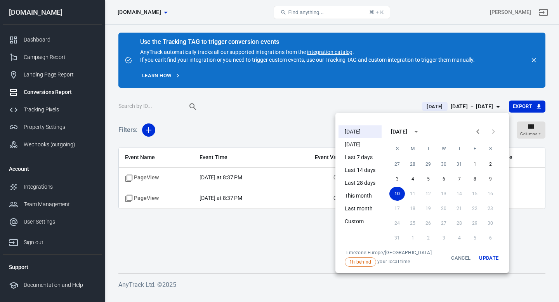
click at [261, 114] on div at bounding box center [279, 151] width 559 height 302
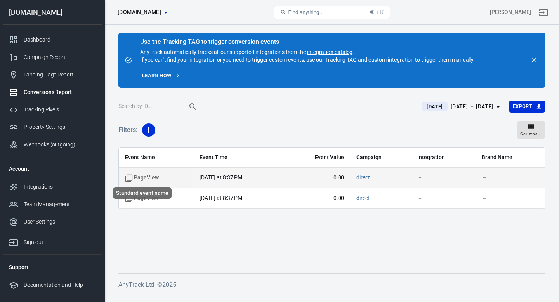
click at [147, 179] on span "PageView" at bounding box center [142, 178] width 34 height 8
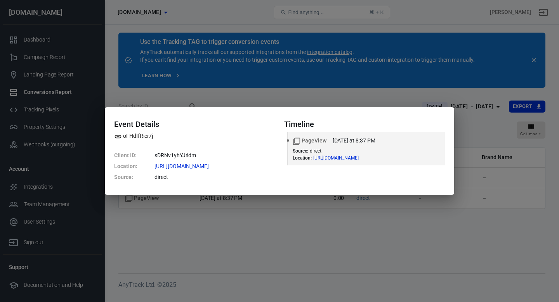
drag, startPoint x: 193, startPoint y: 219, endPoint x: 183, endPoint y: 217, distance: 10.8
click at [193, 219] on div "Event Details oFHdIfRicr7j Client ID : sDRNv1yhYJrldm Location : https://hairsy…" at bounding box center [279, 151] width 559 height 302
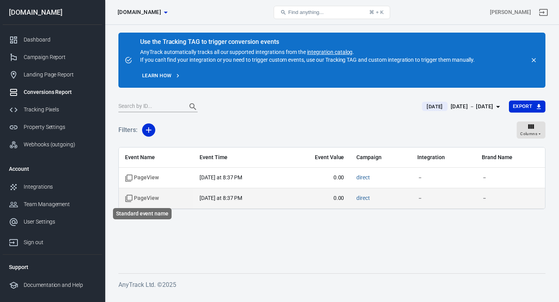
click at [132, 197] on icon "Standard event name" at bounding box center [129, 199] width 8 height 8
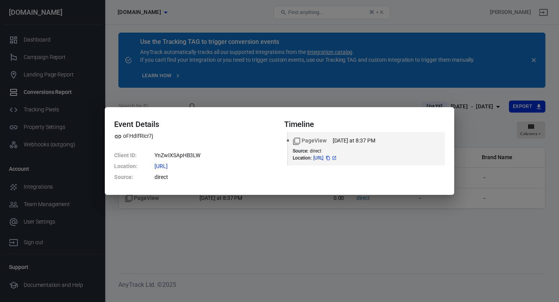
click at [330, 159] on icon "copy" at bounding box center [328, 158] width 4 height 4
click at [336, 157] on icon at bounding box center [334, 157] width 3 height 3
drag, startPoint x: 261, startPoint y: 244, endPoint x: 259, endPoint y: 239, distance: 4.4
click at [260, 240] on div "Event Details oFHdIfRicr7j Client ID : YnZwIXSApHB3LW Location : https://screen…" at bounding box center [279, 151] width 559 height 302
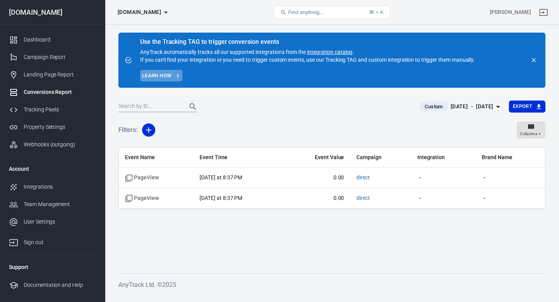
click at [162, 75] on link "Learn how" at bounding box center [161, 76] width 42 height 12
click at [49, 188] on div "Integrations" at bounding box center [60, 187] width 72 height 8
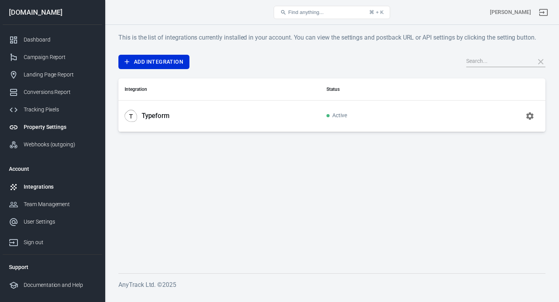
click at [43, 127] on div "Property Settings" at bounding box center [60, 127] width 72 height 8
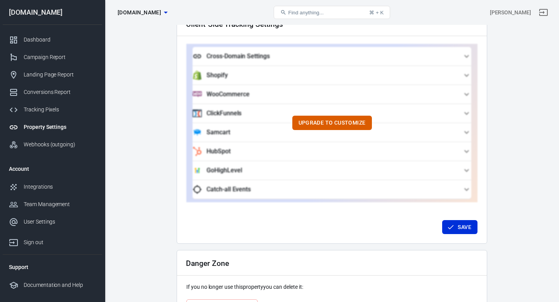
scroll to position [753, 0]
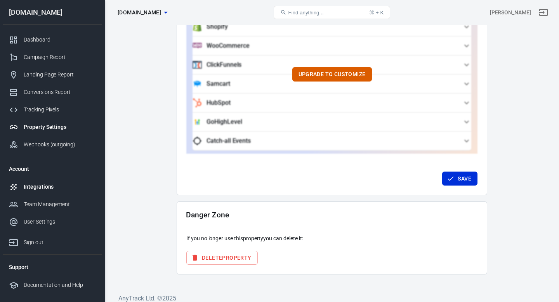
click at [46, 187] on div "Integrations" at bounding box center [60, 187] width 72 height 8
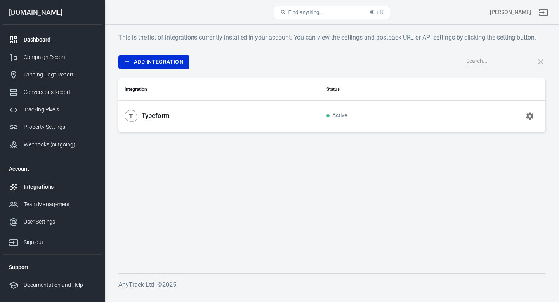
click at [31, 40] on div "Dashboard" at bounding box center [60, 40] width 72 height 8
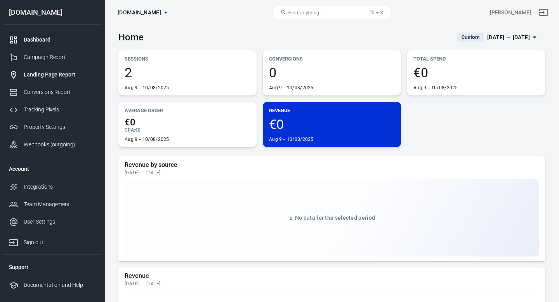
click at [37, 73] on div "Landing Page Report" at bounding box center [60, 75] width 72 height 8
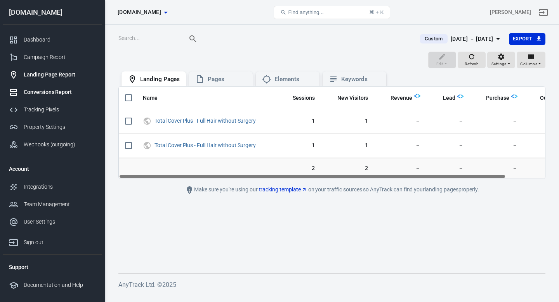
click at [51, 91] on div "Conversions Report" at bounding box center [60, 92] width 72 height 8
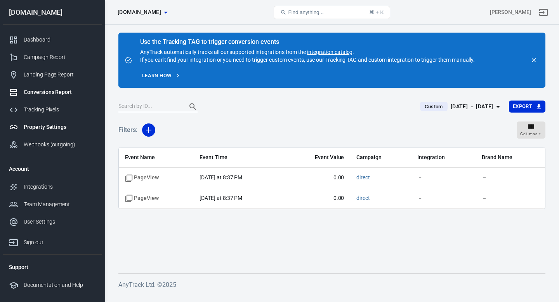
click at [42, 130] on div "Property Settings" at bounding box center [60, 127] width 72 height 8
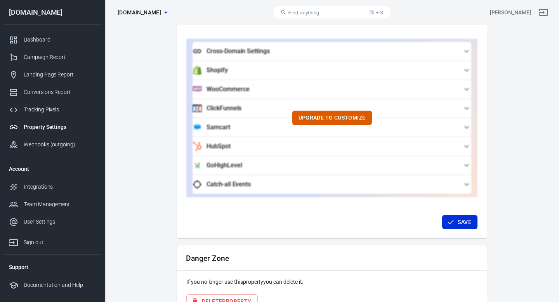
scroll to position [710, 0]
click at [67, 143] on div "Webhooks (outgoing)" at bounding box center [60, 145] width 72 height 8
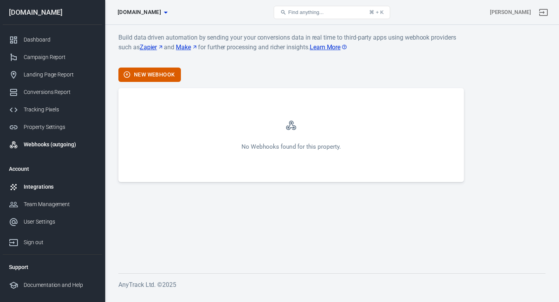
click at [49, 188] on div "Integrations" at bounding box center [60, 187] width 72 height 8
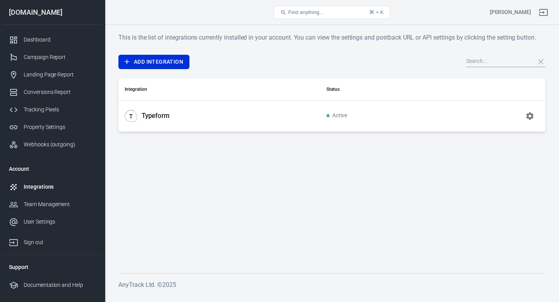
click at [171, 117] on div "Typeform" at bounding box center [220, 116] width 190 height 12
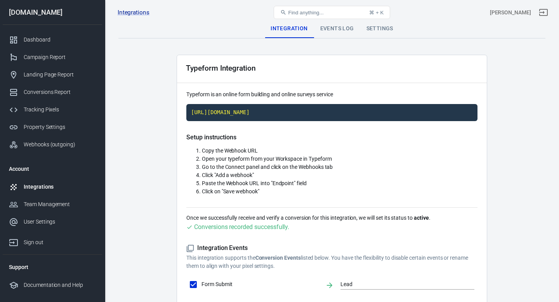
click at [337, 29] on div "Events Log" at bounding box center [337, 28] width 46 height 19
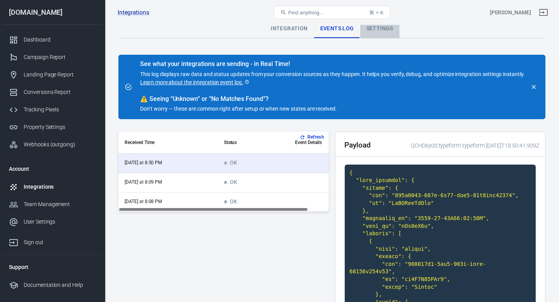
click at [371, 28] on div "Settings" at bounding box center [379, 28] width 39 height 19
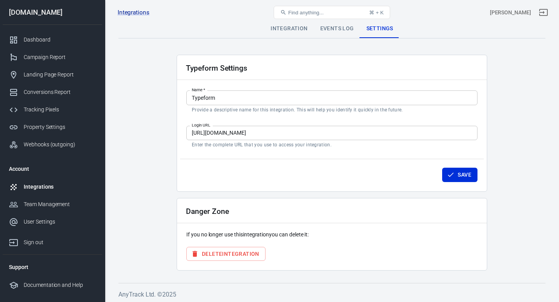
scroll to position [2, 0]
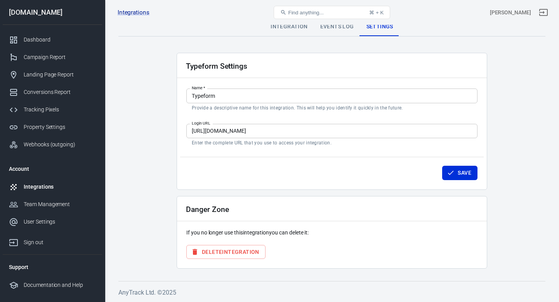
click at [329, 33] on div "Events Log" at bounding box center [337, 26] width 46 height 19
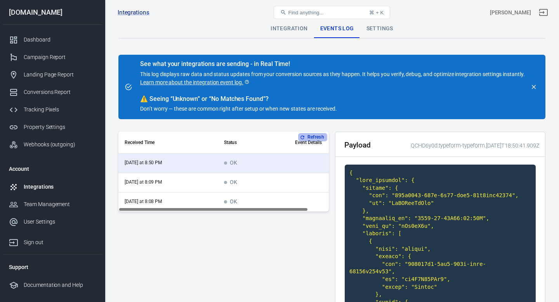
click at [310, 139] on button "Refresh" at bounding box center [312, 137] width 29 height 8
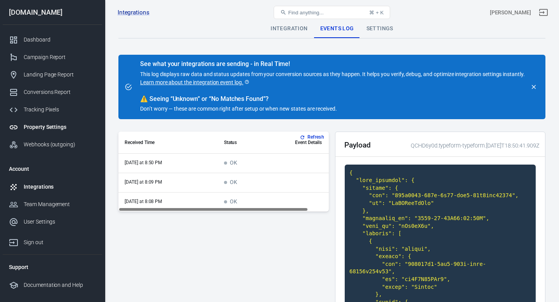
click at [43, 126] on div "Property Settings" at bounding box center [60, 127] width 72 height 8
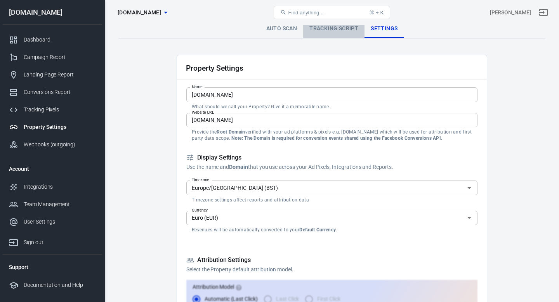
click at [318, 32] on link "Tracking Script" at bounding box center [333, 28] width 61 height 19
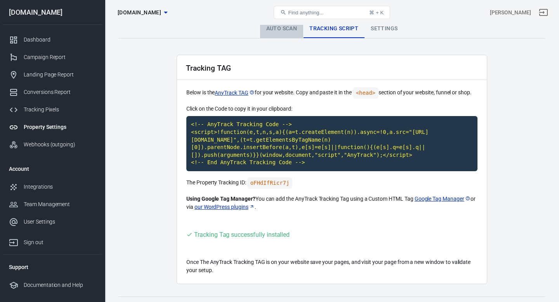
click at [283, 25] on link "Auto Scan" at bounding box center [281, 28] width 43 height 19
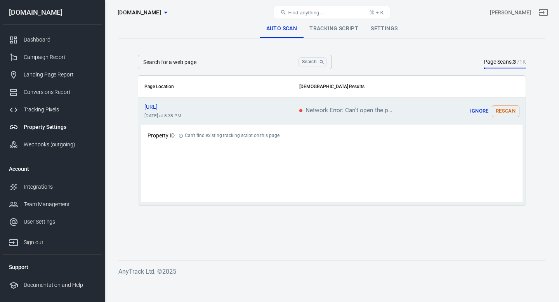
click at [375, 31] on link "Settings" at bounding box center [384, 28] width 39 height 19
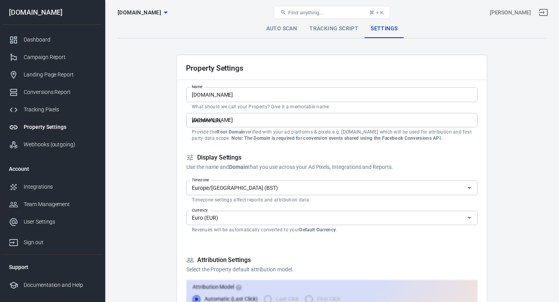
scroll to position [2, 0]
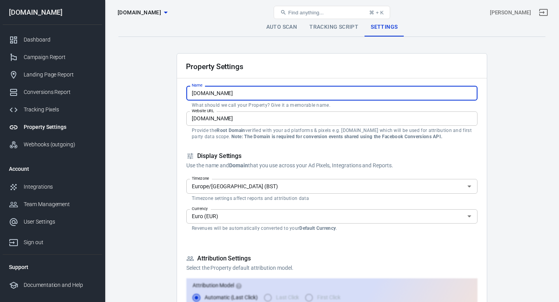
click at [241, 88] on input "[DOMAIN_NAME]" at bounding box center [331, 93] width 291 height 14
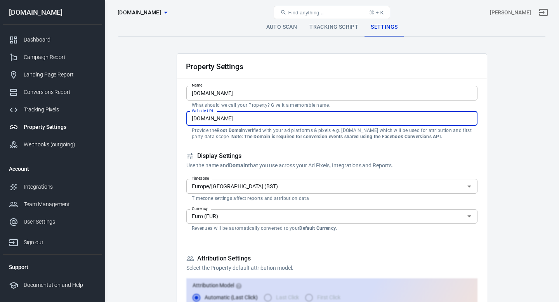
drag, startPoint x: 201, startPoint y: 119, endPoint x: 195, endPoint y: 120, distance: 6.6
click at [201, 119] on input "[DOMAIN_NAME]" at bounding box center [331, 118] width 291 height 14
click at [191, 120] on input "[DOMAIN_NAME]" at bounding box center [331, 118] width 291 height 14
type input "[DOMAIN_NAME]"
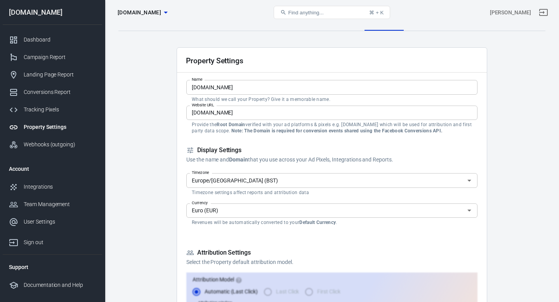
scroll to position [2, 0]
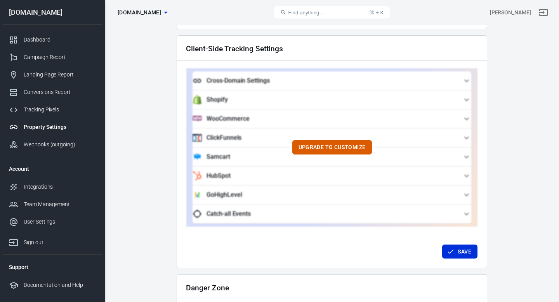
scroll to position [753, 0]
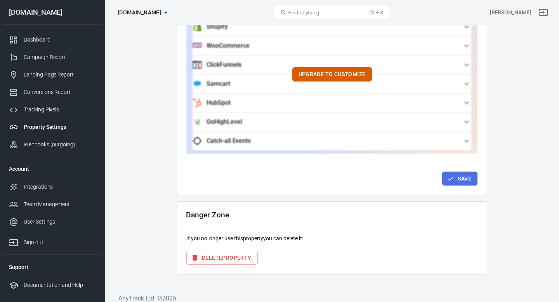
click at [452, 175] on icon "button" at bounding box center [451, 179] width 8 height 8
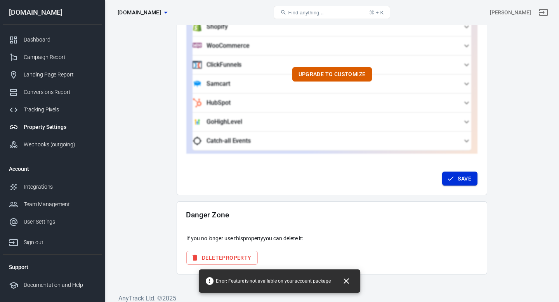
click at [454, 175] on button "Save" at bounding box center [459, 179] width 35 height 14
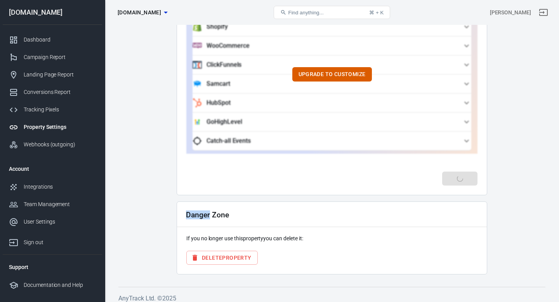
click at [454, 175] on div "Save" at bounding box center [332, 177] width 304 height 29
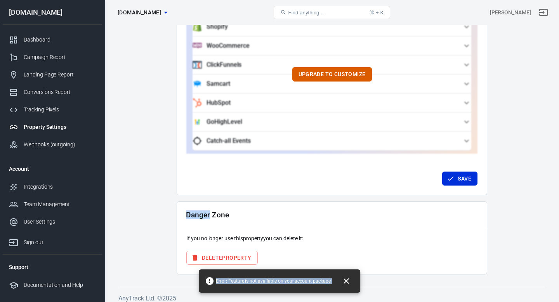
click at [455, 175] on button "Save" at bounding box center [459, 179] width 35 height 14
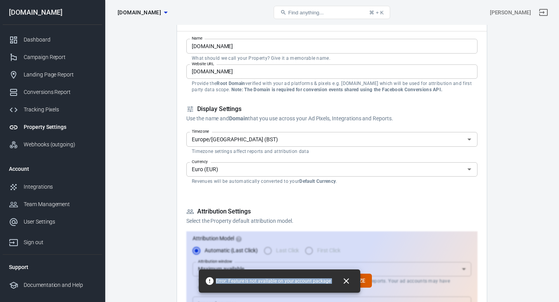
scroll to position [0, 0]
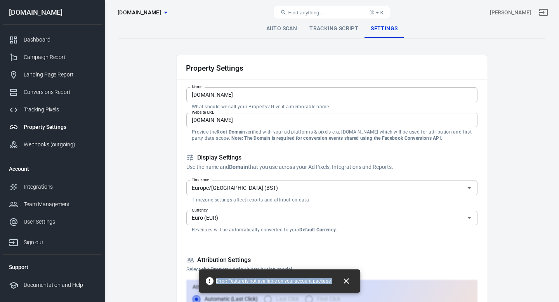
click at [327, 29] on link "Tracking Script" at bounding box center [333, 28] width 61 height 19
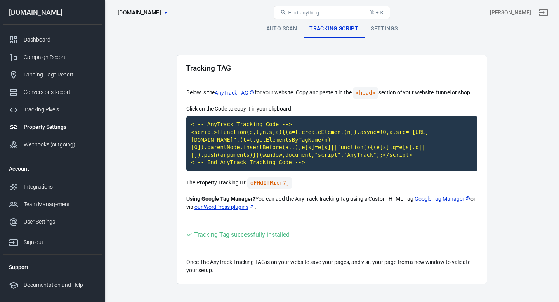
click at [381, 33] on link "Settings" at bounding box center [384, 28] width 39 height 19
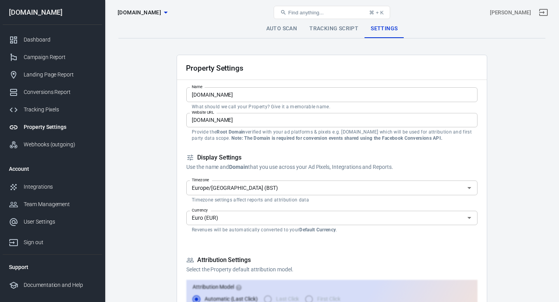
click at [223, 120] on input "[DOMAIN_NAME]" at bounding box center [331, 120] width 291 height 14
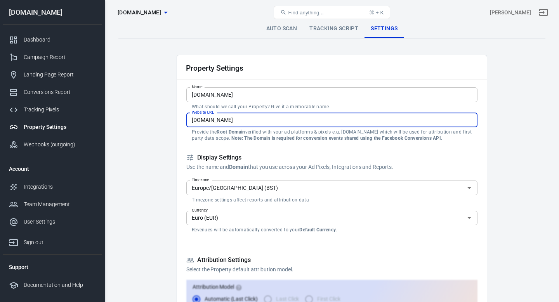
click at [223, 120] on input "[DOMAIN_NAME]" at bounding box center [331, 120] width 291 height 14
type input "[DOMAIN_NAME]"
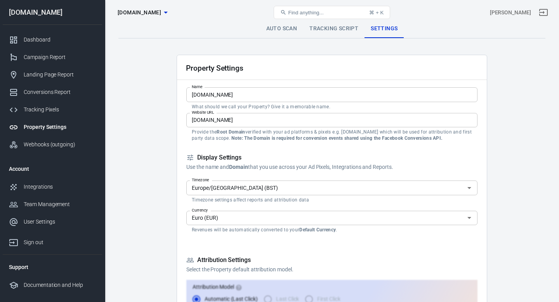
click at [326, 27] on link "Tracking Script" at bounding box center [333, 28] width 61 height 19
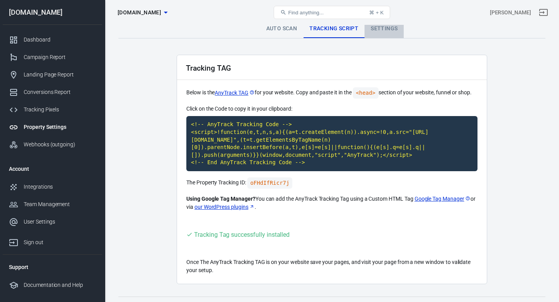
click at [373, 28] on link "Settings" at bounding box center [384, 28] width 39 height 19
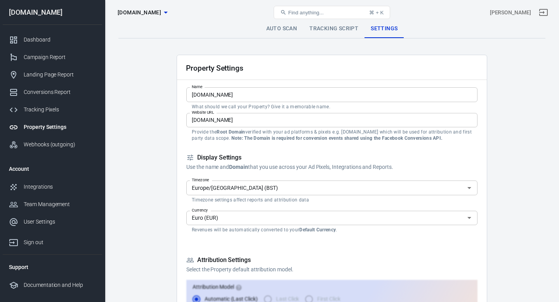
click at [168, 12] on icon "button" at bounding box center [166, 13] width 4 height 2
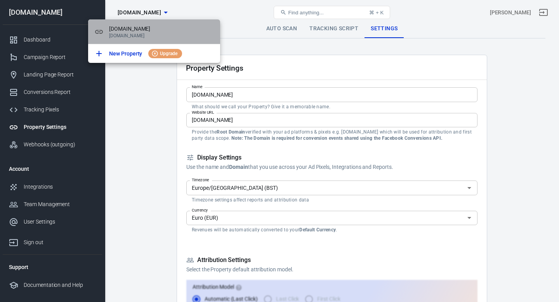
click at [164, 30] on span "[DOMAIN_NAME]" at bounding box center [161, 29] width 105 height 8
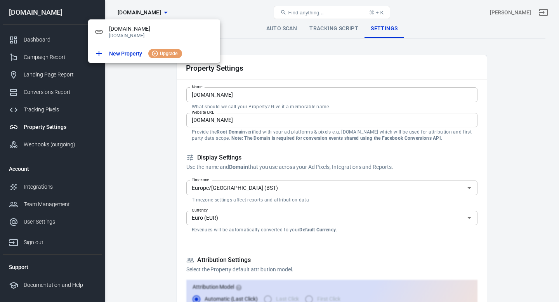
click at [219, 17] on div at bounding box center [279, 151] width 559 height 302
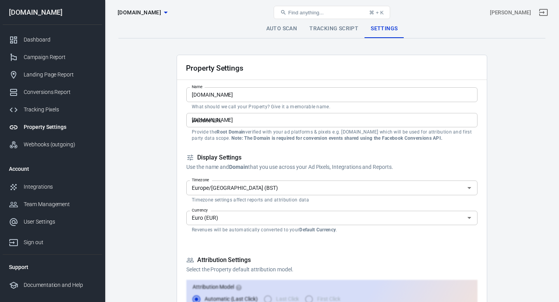
click at [156, 17] on button "[DOMAIN_NAME]" at bounding box center [143, 12] width 56 height 14
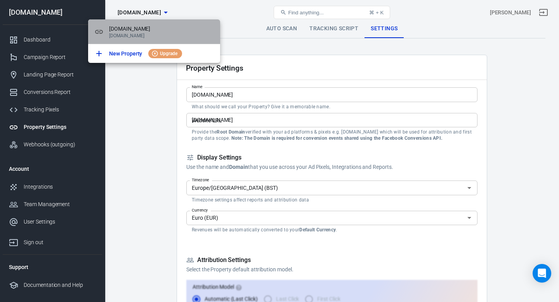
click at [139, 35] on p "[DOMAIN_NAME]" at bounding box center [161, 35] width 105 height 5
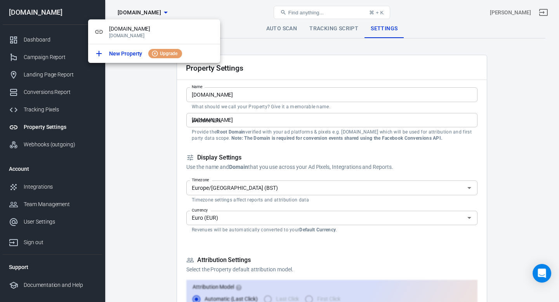
click at [146, 101] on div at bounding box center [279, 151] width 559 height 302
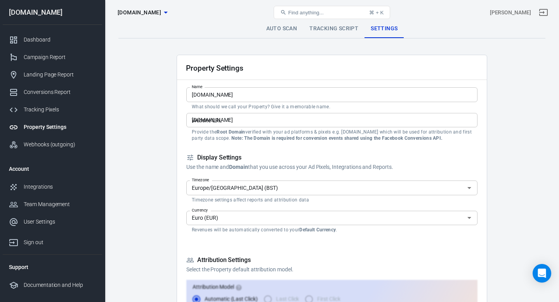
click at [230, 118] on input "[DOMAIN_NAME]" at bounding box center [331, 120] width 291 height 14
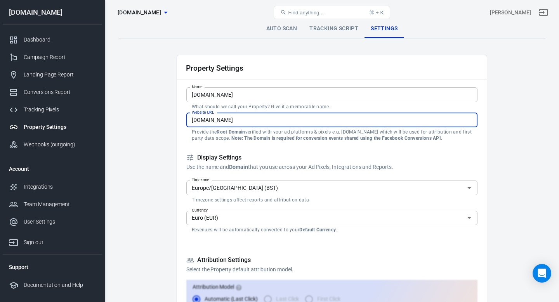
click at [221, 120] on input "[DOMAIN_NAME]" at bounding box center [331, 120] width 291 height 14
type input "[DOMAIN_NAME]"
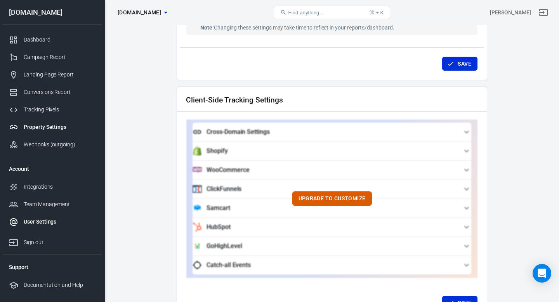
scroll to position [660, 0]
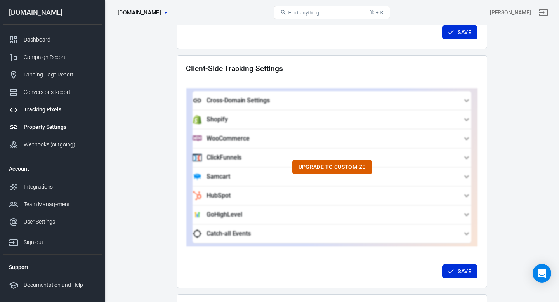
click at [43, 112] on div "Tracking Pixels" at bounding box center [60, 110] width 72 height 8
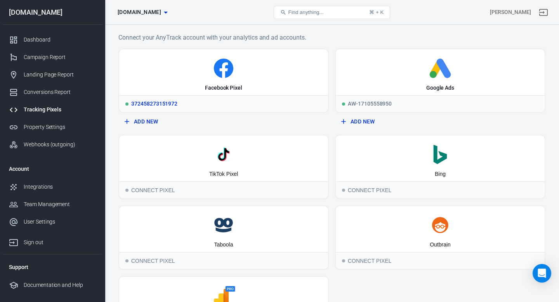
click at [140, 84] on div "Facebook Pixel" at bounding box center [223, 72] width 209 height 46
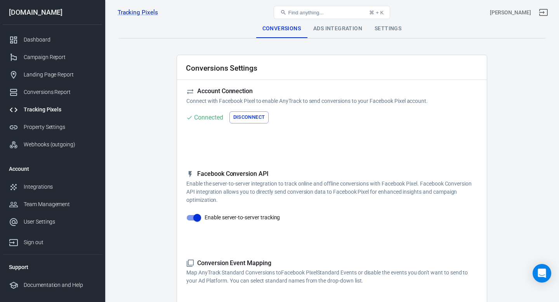
click at [46, 110] on div "Tracking Pixels" at bounding box center [60, 110] width 72 height 8
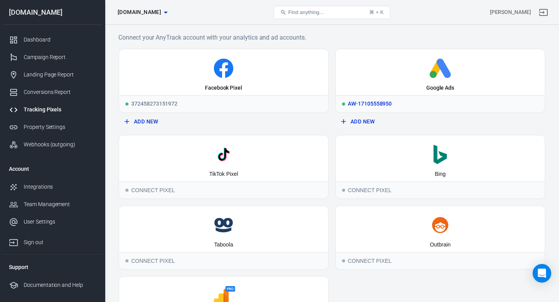
click at [361, 90] on div "Google Ads" at bounding box center [440, 72] width 209 height 46
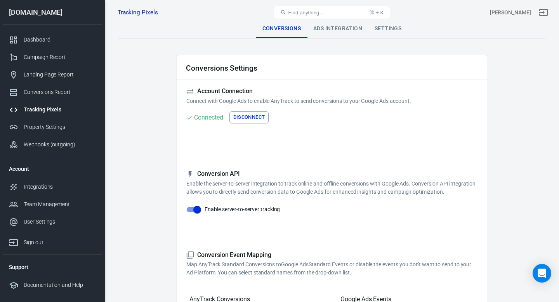
click at [43, 103] on link "Tracking Pixels" at bounding box center [52, 109] width 99 height 17
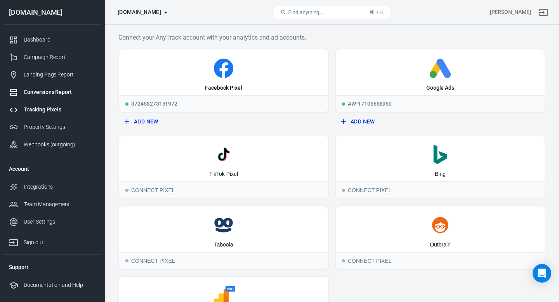
click at [45, 90] on div "Conversions Report" at bounding box center [60, 92] width 72 height 8
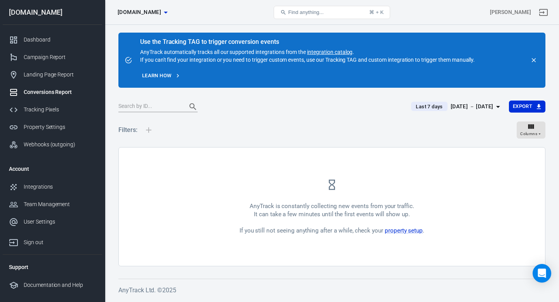
click at [473, 105] on div "[DATE] － [DATE]" at bounding box center [472, 107] width 43 height 10
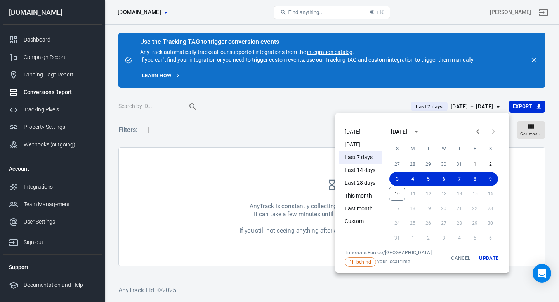
click at [355, 133] on li "[DATE]" at bounding box center [360, 131] width 43 height 13
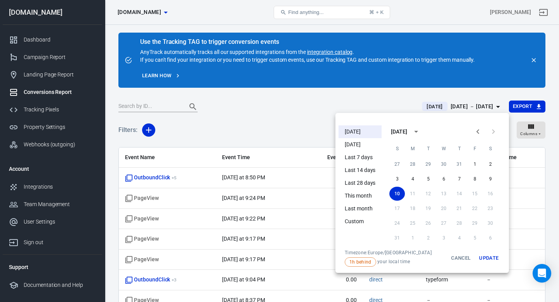
click at [292, 95] on div at bounding box center [279, 151] width 559 height 302
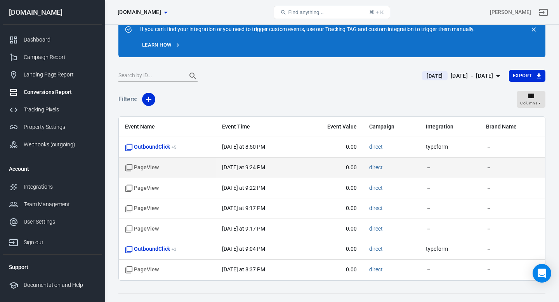
scroll to position [33, 0]
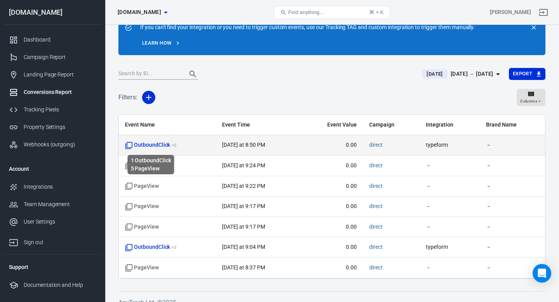
click at [172, 144] on sup "+ 5" at bounding box center [174, 145] width 5 height 5
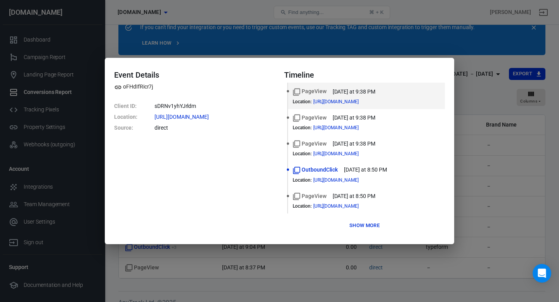
click at [470, 59] on div "Event Details oFHdIfRicr7j Client ID : sDRNv1yhYJrldm Location : [URL][DOMAIN_N…" at bounding box center [279, 151] width 559 height 302
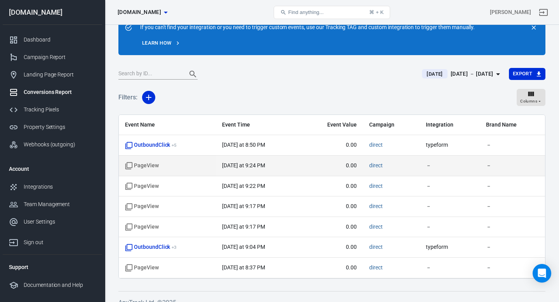
click at [174, 162] on span "PageView" at bounding box center [167, 166] width 85 height 8
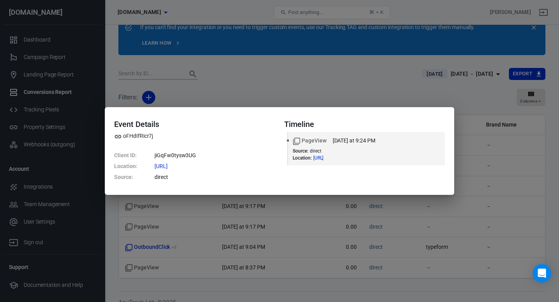
click at [346, 100] on div "Event Details oFHdIfRicr7j Client ID : jiGqFw0tysw3UG Location : [URL] Source :…" at bounding box center [279, 151] width 559 height 302
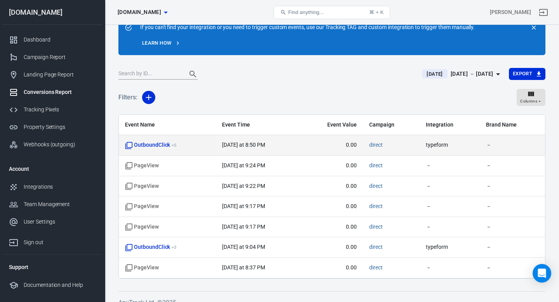
click at [159, 144] on span "OutboundClick + 5" at bounding box center [151, 145] width 52 height 8
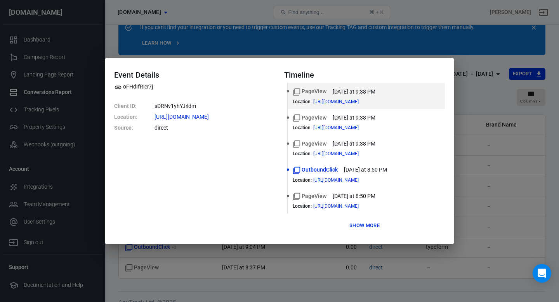
click at [462, 79] on div "Event Details oFHdIfRicr7j Client ID : sDRNv1yhYJrldm Location : [URL][DOMAIN_N…" at bounding box center [279, 151] width 559 height 302
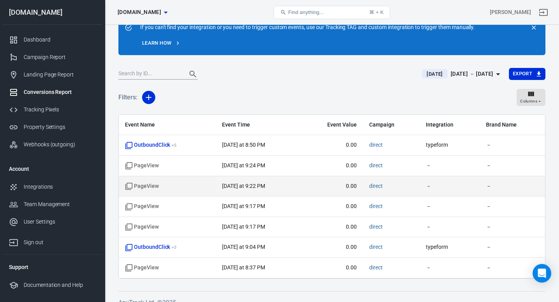
scroll to position [43, 0]
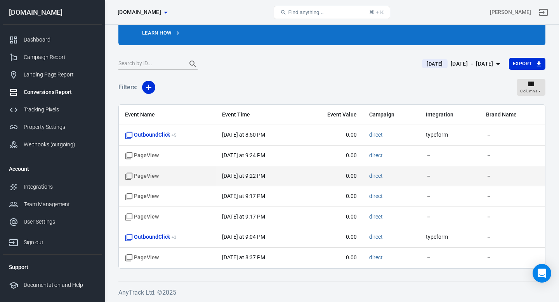
click at [177, 173] on span "PageView" at bounding box center [167, 176] width 85 height 8
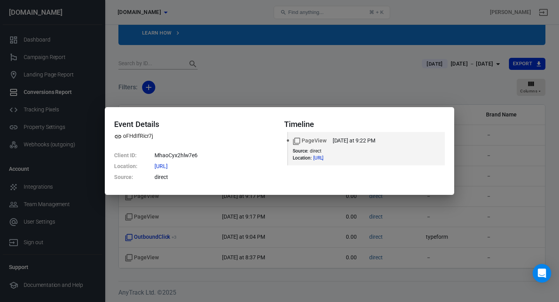
click at [450, 71] on div "Event Details oFHdIfRicr7j Client ID : MhaoCyx2hlw7e6 Location : [URL] Source :…" at bounding box center [279, 151] width 559 height 302
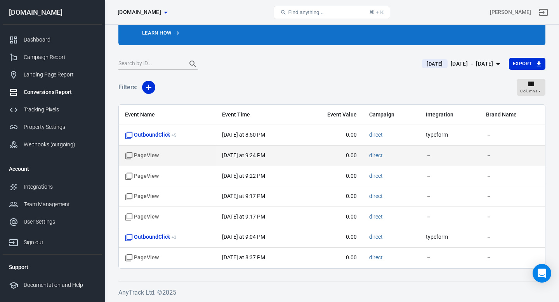
click at [188, 159] on span "PageView" at bounding box center [167, 156] width 85 height 8
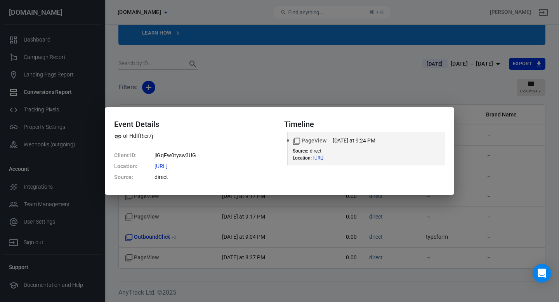
click at [240, 90] on div "Event Details oFHdIfRicr7j Client ID : jiGqFw0tysw3UG Location : [URL] Source :…" at bounding box center [279, 151] width 559 height 302
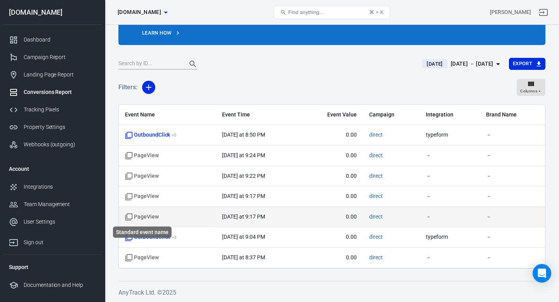
click at [149, 218] on span "PageView" at bounding box center [142, 217] width 34 height 8
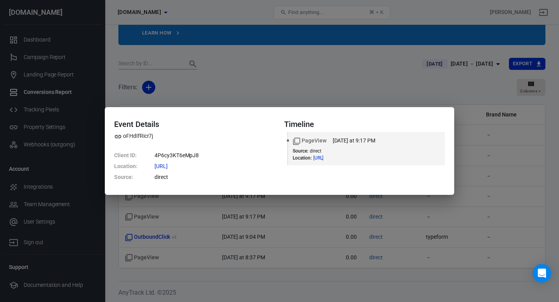
click at [231, 68] on div "Event Details oFHdIfRicr7j Client ID : 4P6cy3KT6eMpJ8 Location : [URL] Source :…" at bounding box center [279, 151] width 559 height 302
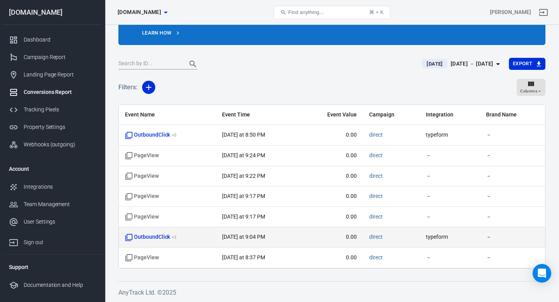
click at [153, 232] on td "OutboundClick + 3" at bounding box center [167, 237] width 97 height 21
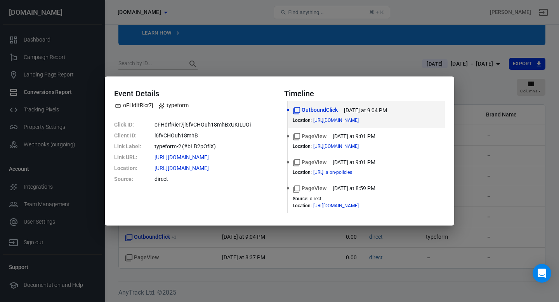
click at [205, 40] on div "Event Details oFHdIfRicr7j typeform Click ID : oFHdIfRicr7jl6fvCHOuh18mhBxUKILU…" at bounding box center [279, 151] width 559 height 302
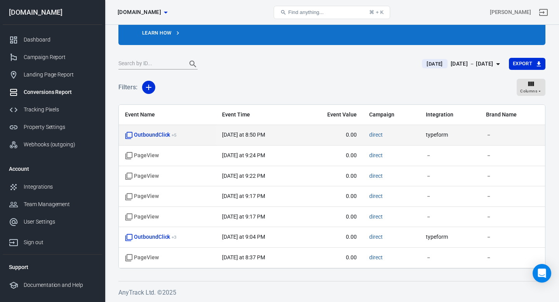
click at [153, 130] on td "OutboundClick + 5" at bounding box center [167, 135] width 97 height 21
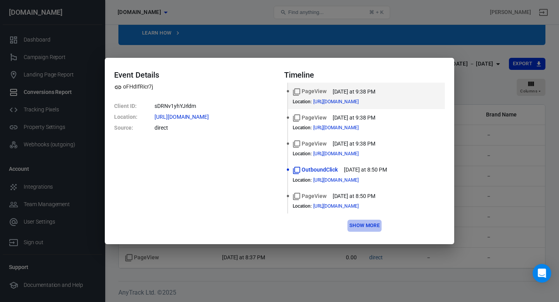
click at [365, 227] on button "Show more" at bounding box center [365, 226] width 34 height 12
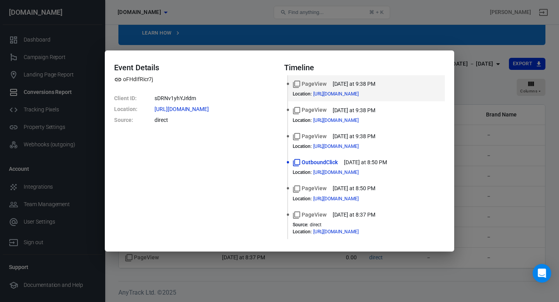
click at [238, 16] on div "Event Details oFHdIfRicr7j Client ID : sDRNv1yhYJrldm Location : [URL][DOMAIN_N…" at bounding box center [279, 151] width 559 height 302
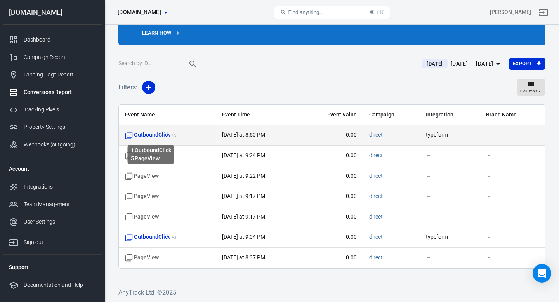
click at [162, 134] on span "OutboundClick + 5" at bounding box center [151, 135] width 52 height 8
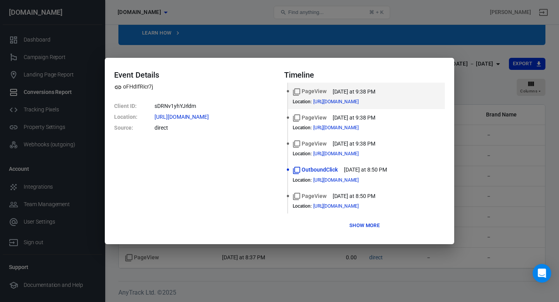
click at [224, 31] on div "Event Details oFHdIfRicr7j Client ID : sDRNv1yhYJrldm Location : [URL][DOMAIN_N…" at bounding box center [279, 151] width 559 height 302
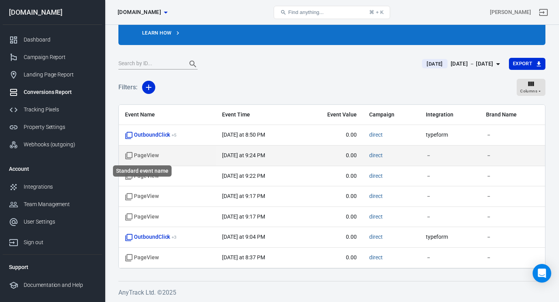
click at [158, 155] on span "PageView" at bounding box center [142, 156] width 34 height 8
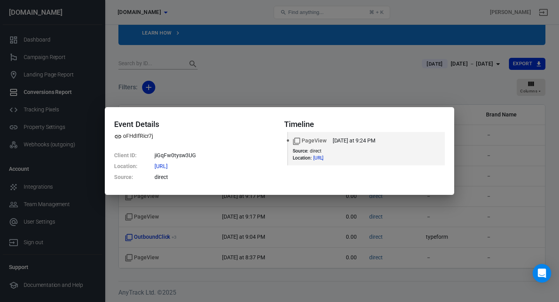
click at [226, 78] on div "Event Details oFHdIfRicr7j Client ID : jiGqFw0tysw3UG Location : [URL] Source :…" at bounding box center [279, 151] width 559 height 302
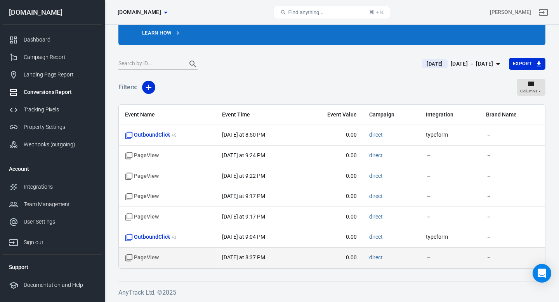
click at [176, 258] on span "PageView" at bounding box center [167, 258] width 85 height 8
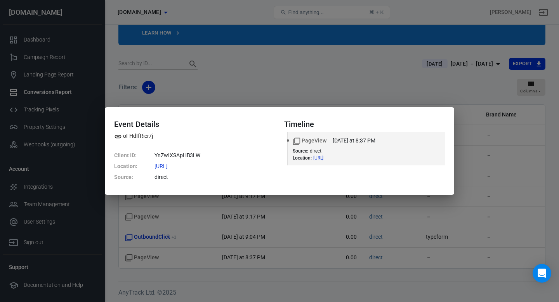
click at [224, 71] on div "Event Details oFHdIfRicr7j Client ID : YnZwIXSApHB3LW Location : [URL] Source :…" at bounding box center [279, 151] width 559 height 302
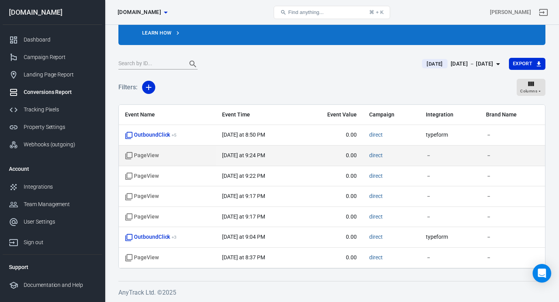
click at [190, 155] on span "PageView" at bounding box center [167, 156] width 85 height 8
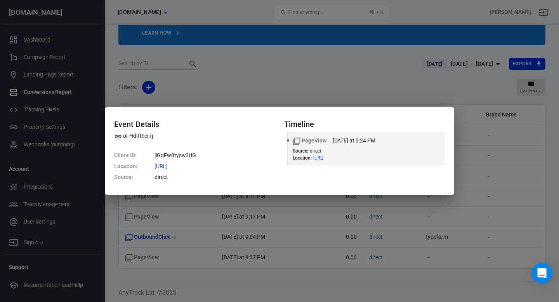
click at [536, 273] on div "Open Intercom Messenger" at bounding box center [542, 273] width 21 height 21
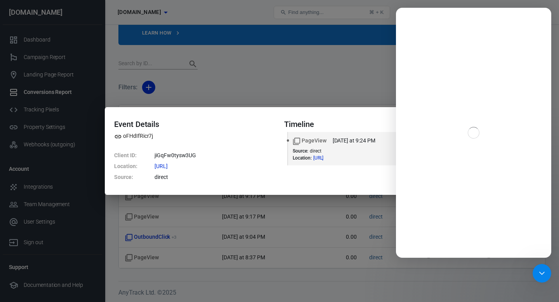
scroll to position [0, 0]
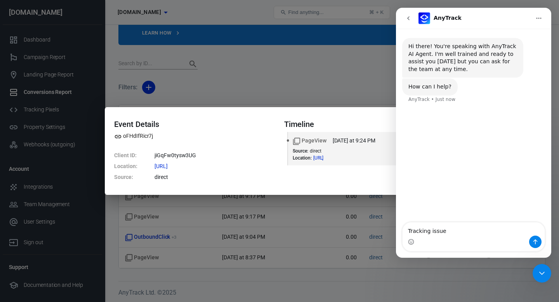
type textarea "Tracking issues"
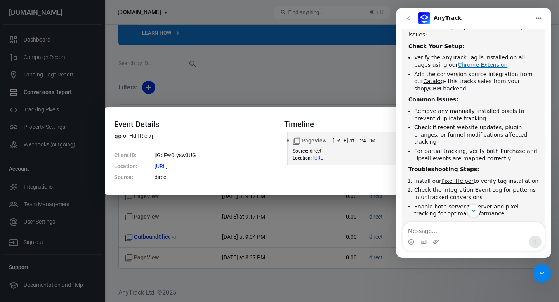
scroll to position [74, 0]
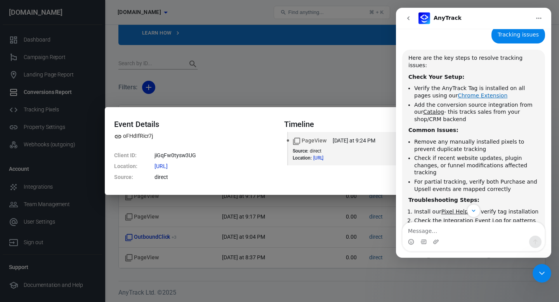
click at [458, 92] on link "Chrome Extension" at bounding box center [483, 95] width 50 height 6
click at [302, 67] on div "Event Details oFHdIfRicr7j Client ID : jiGqFw0tysw3UG Location : [URL] Source :…" at bounding box center [279, 151] width 559 height 302
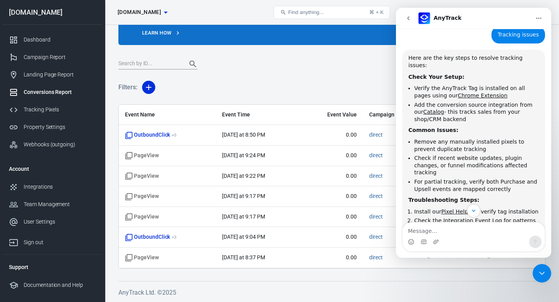
click at [406, 18] on icon "go back" at bounding box center [408, 18] width 6 height 6
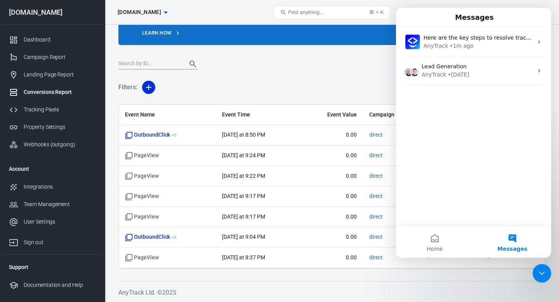
click at [545, 274] on icon "Close Intercom Messenger" at bounding box center [542, 273] width 9 height 9
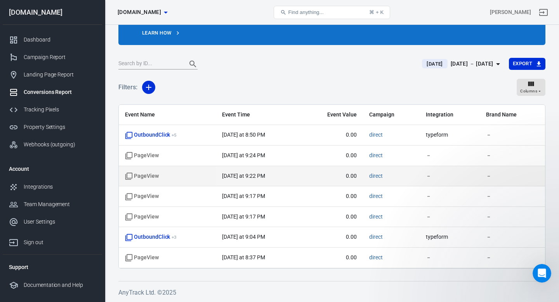
scroll to position [0, 0]
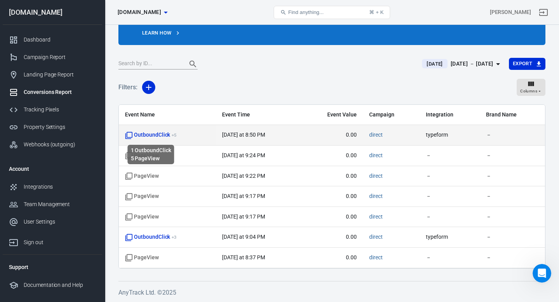
click at [156, 134] on span "OutboundClick + 5" at bounding box center [151, 135] width 52 height 8
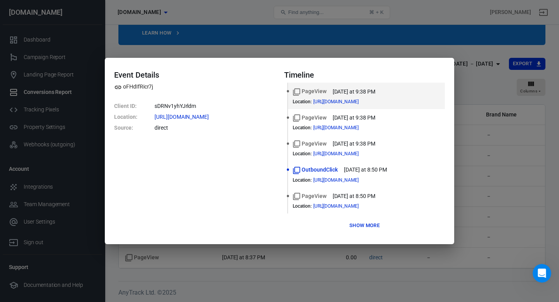
click at [190, 61] on div "Event Details oFHdIfRicr7j Client ID : sDRNv1yhYJrldm Location : [URL][DOMAIN_N…" at bounding box center [280, 151] width 350 height 186
click at [191, 50] on div "Event Details oFHdIfRicr7j Client ID : sDRNv1yhYJrldm Location : [URL][DOMAIN_N…" at bounding box center [279, 151] width 559 height 302
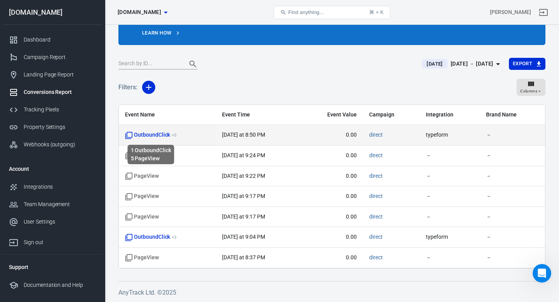
click at [155, 134] on span "OutboundClick + 5" at bounding box center [151, 135] width 52 height 8
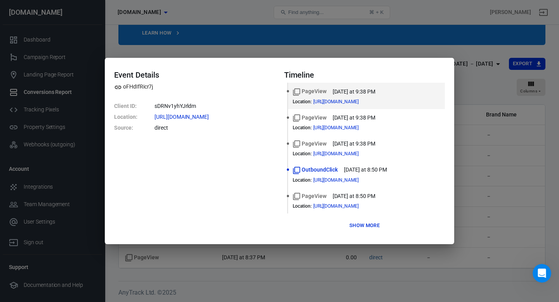
click at [370, 228] on button "Show more" at bounding box center [365, 226] width 34 height 12
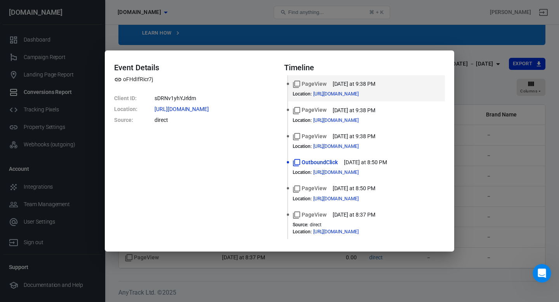
click at [473, 46] on div "Event Details oFHdIfRicr7j Client ID : sDRNv1yhYJrldm Location : [URL][DOMAIN_N…" at bounding box center [279, 151] width 559 height 302
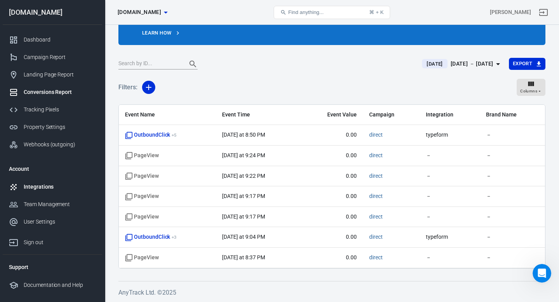
click at [43, 184] on div "Integrations" at bounding box center [60, 187] width 72 height 8
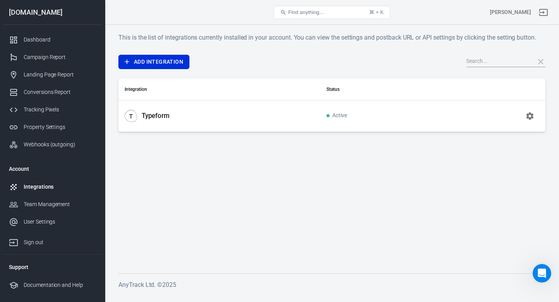
click at [207, 117] on div "Typeform" at bounding box center [220, 116] width 190 height 12
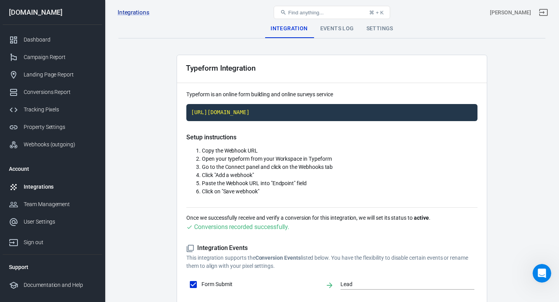
click at [42, 184] on div "Integrations" at bounding box center [60, 187] width 72 height 8
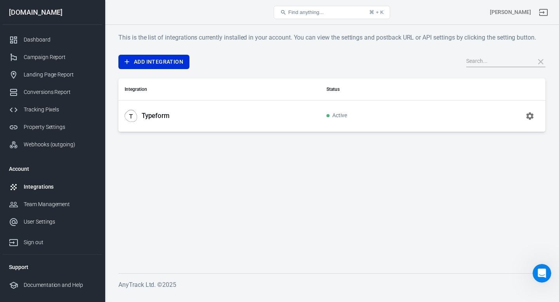
click at [180, 117] on div "Typeform" at bounding box center [220, 116] width 190 height 12
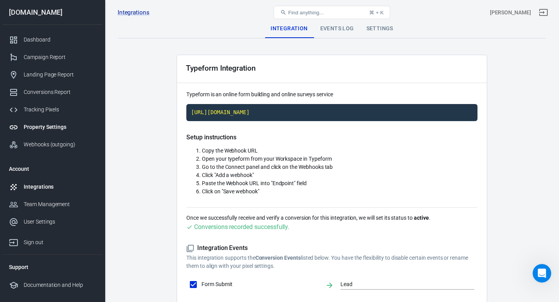
click at [41, 127] on div "Property Settings" at bounding box center [60, 127] width 72 height 8
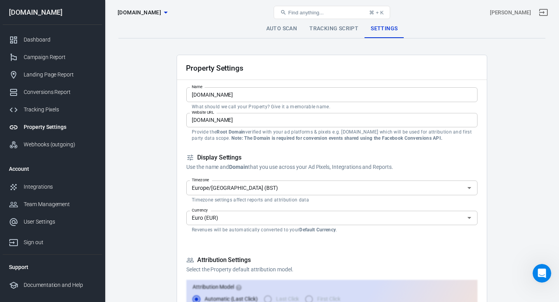
click at [332, 26] on link "Tracking Script" at bounding box center [333, 28] width 61 height 19
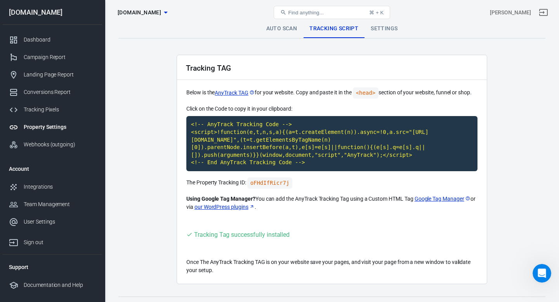
click at [268, 28] on link "Auto Scan" at bounding box center [281, 28] width 43 height 19
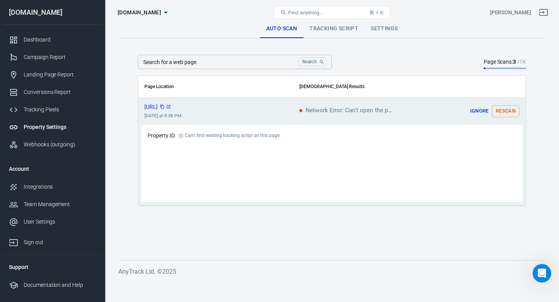
click at [172, 107] on span "[URL]" at bounding box center [157, 106] width 27 height 5
click at [541, 273] on icon "Open Intercom Messenger" at bounding box center [542, 273] width 13 height 13
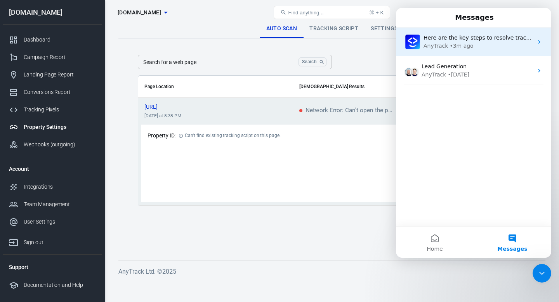
click at [470, 54] on div "Here are the key steps to resolve tracking issues: Check Your Setup: Verify the…" at bounding box center [473, 42] width 155 height 29
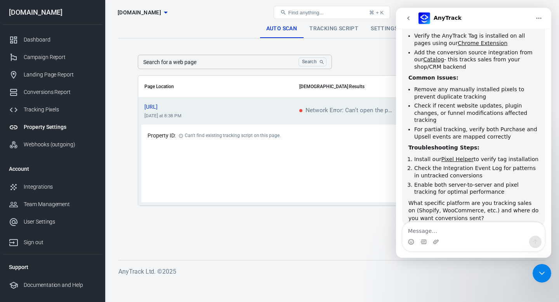
scroll to position [134, 0]
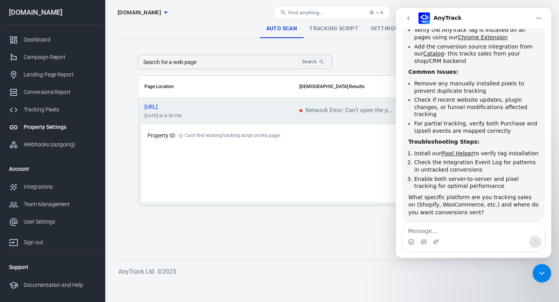
click at [406, 20] on icon "go back" at bounding box center [408, 18] width 6 height 6
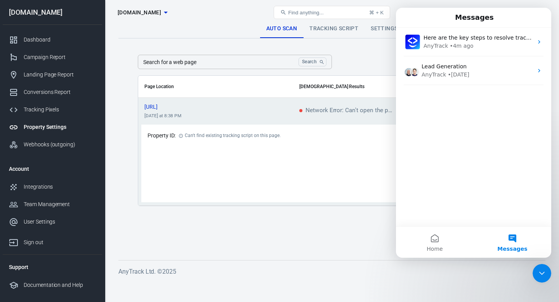
scroll to position [0, 0]
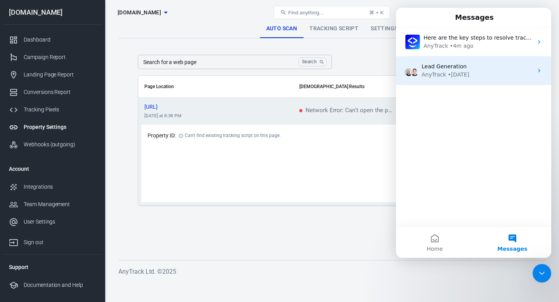
click at [451, 78] on div "• [DATE]" at bounding box center [459, 75] width 22 height 8
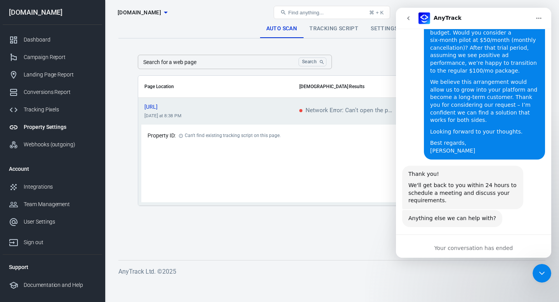
scroll to position [405, 0]
click at [408, 17] on icon "go back" at bounding box center [408, 18] width 2 height 4
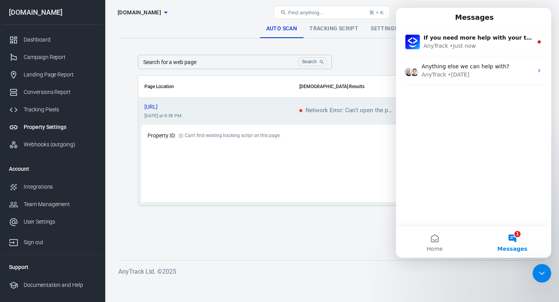
scroll to position [0, 0]
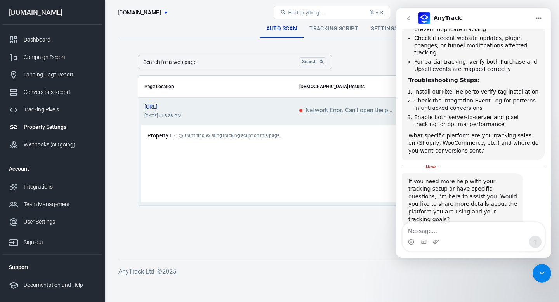
scroll to position [195, 0]
click at [342, 113] on span "Network Error: Can't open the page" at bounding box center [345, 111] width 93 height 7
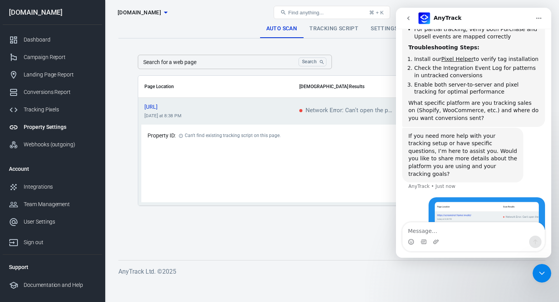
scroll to position [232, 0]
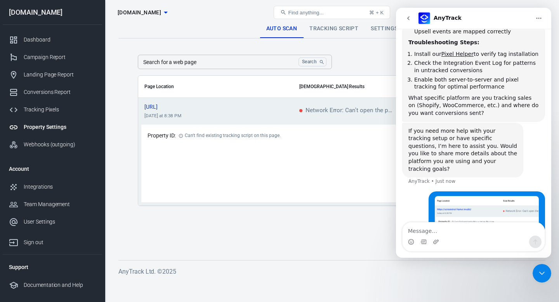
click at [437, 227] on textarea "Message…" at bounding box center [474, 229] width 142 height 13
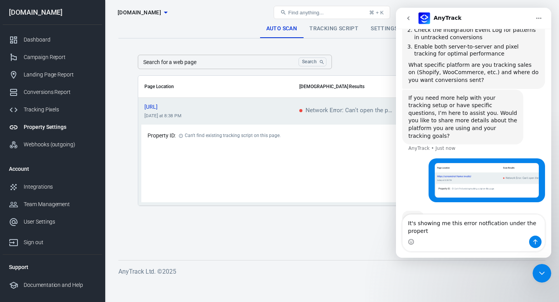
scroll to position [265, 0]
type textarea "It's showing me this error notfication under the property setting autoscan"
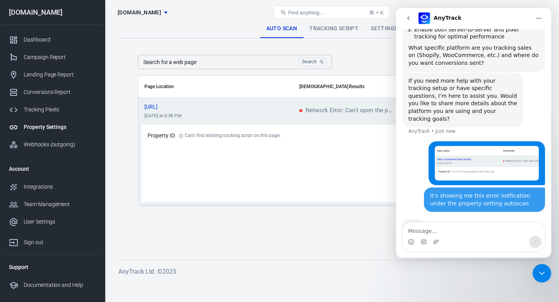
scroll to position [283, 0]
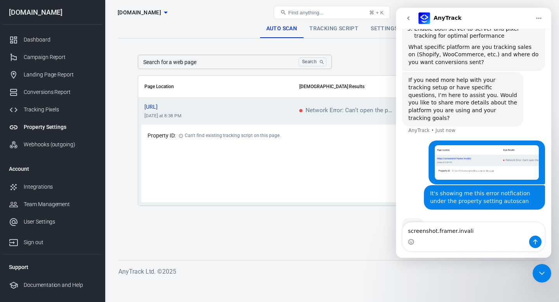
type textarea "screenshot.framer.invalid"
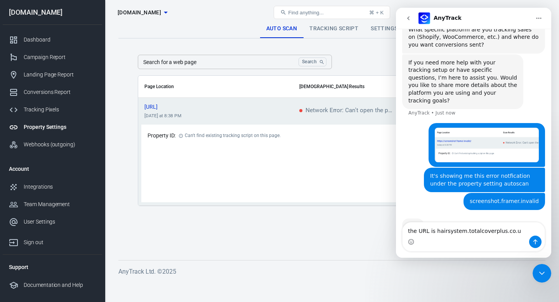
type textarea "the URL is [DOMAIN_NAME]"
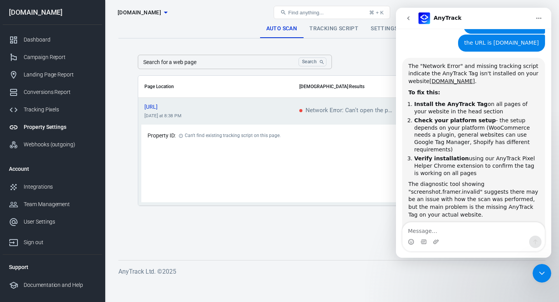
scroll to position [472, 0]
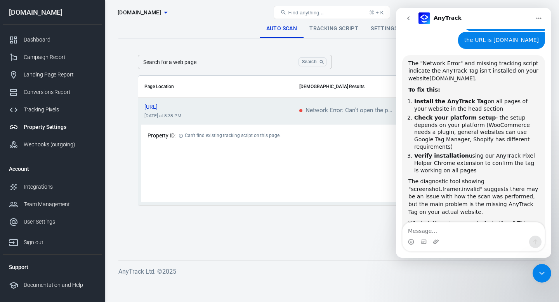
click at [440, 231] on textarea "Message…" at bounding box center [474, 229] width 142 height 13
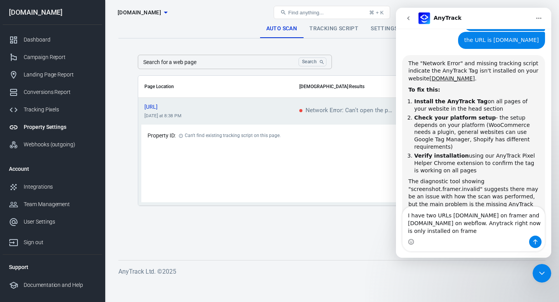
type textarea "I have two URLs [DOMAIN_NAME] on framer and [DOMAIN_NAME] on webflow. Anytrack …"
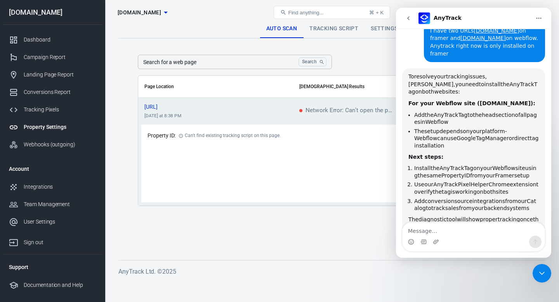
scroll to position [709, 0]
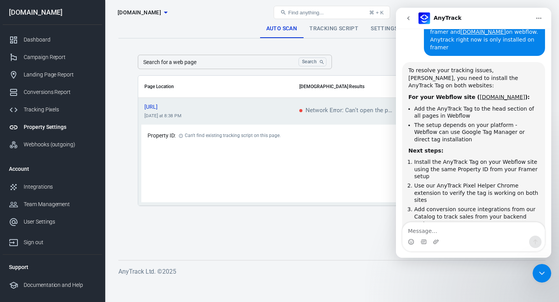
click at [217, 212] on main "Auto Scan Tracking Script Settings Search for a web page Search Search for a we…" at bounding box center [331, 133] width 427 height 228
click at [543, 271] on icon "Close Intercom Messenger" at bounding box center [542, 273] width 9 height 9
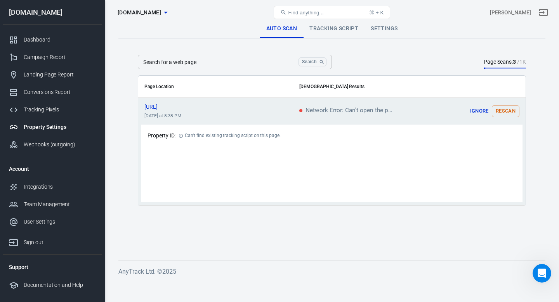
click at [45, 130] on div "Property Settings" at bounding box center [60, 127] width 72 height 8
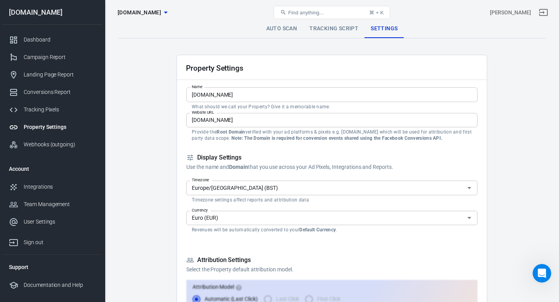
click at [329, 31] on link "Tracking Script" at bounding box center [333, 28] width 61 height 19
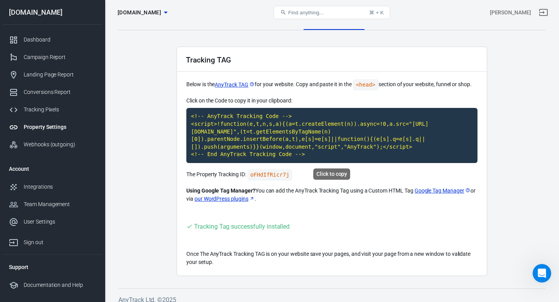
scroll to position [10, 0]
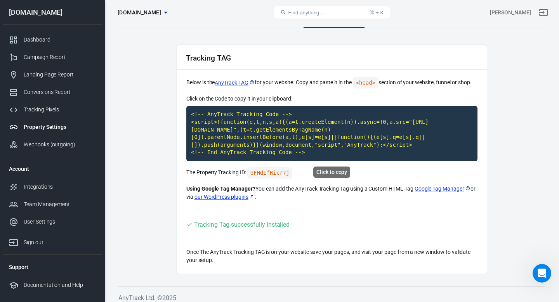
click at [272, 133] on code "<!-- AnyTrack Tracking Code --> <script>!function(e,t,n,s,a){(a=t.createElement…" at bounding box center [331, 133] width 291 height 55
click at [435, 190] on link "Google Tag Manager" at bounding box center [443, 189] width 56 height 8
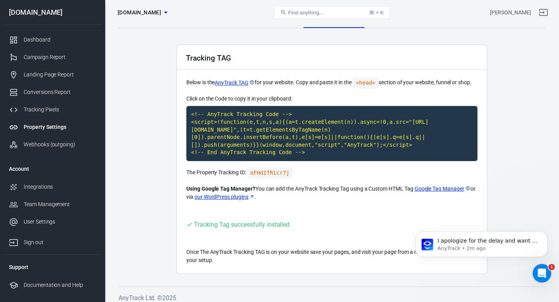
scroll to position [0, 0]
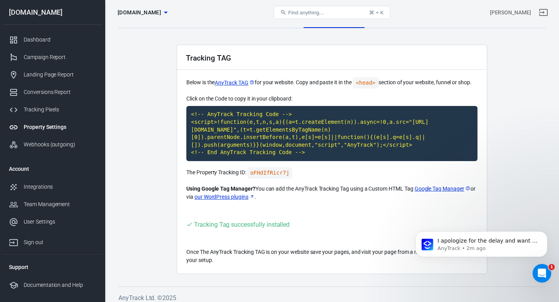
click at [49, 130] on div "Property Settings" at bounding box center [60, 127] width 72 height 8
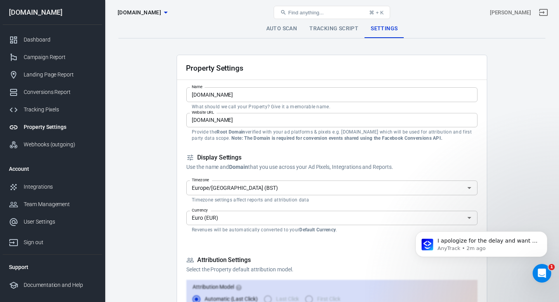
click at [283, 26] on link "Auto Scan" at bounding box center [281, 28] width 43 height 19
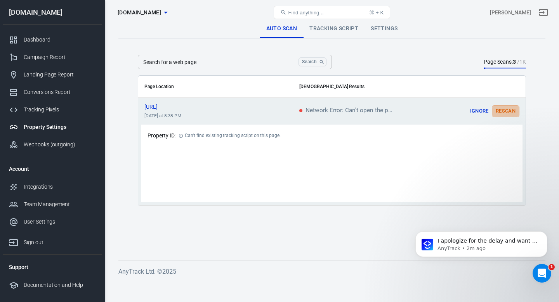
click at [505, 111] on button "Rescan" at bounding box center [506, 111] width 28 height 12
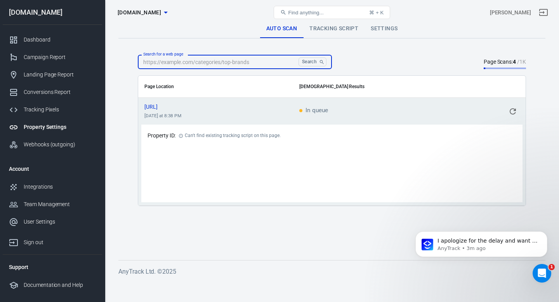
click at [211, 63] on input "Search for a web page" at bounding box center [217, 62] width 158 height 14
paste input "https://hairsystem.totalcoverplus.co.uk/"
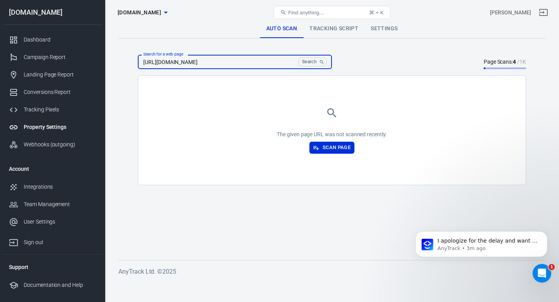
click at [310, 63] on button "Search" at bounding box center [313, 61] width 28 height 9
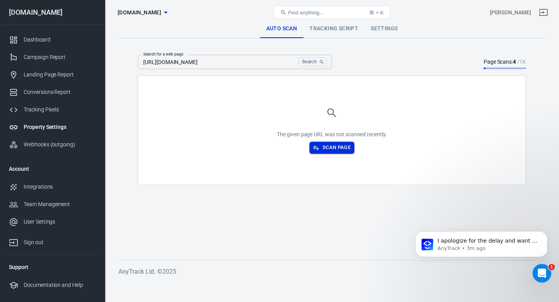
click at [343, 148] on button "Scan Page" at bounding box center [332, 148] width 45 height 12
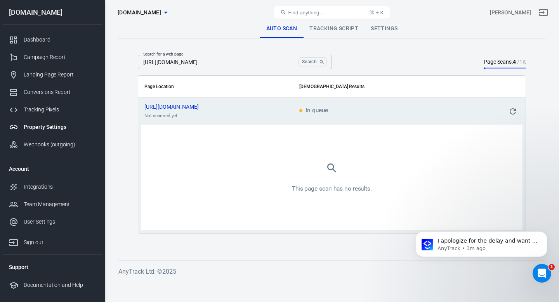
click at [246, 61] on input "https://hairsystem.totalcoverplus.co.uk/" at bounding box center [217, 62] width 158 height 14
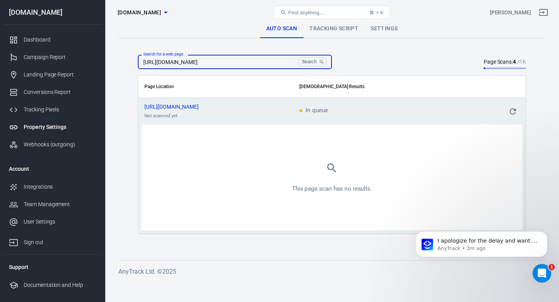
click at [220, 66] on input "https://hairsystem.totalcoverplus.co.uk/" at bounding box center [217, 62] width 158 height 14
paste input "www"
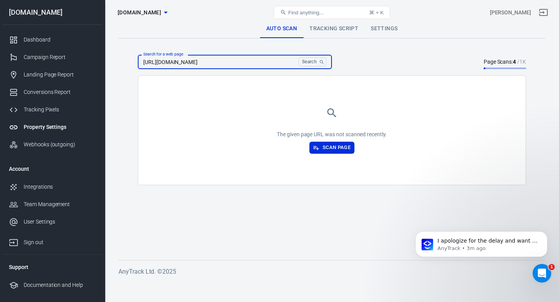
type input "https://www.totalcoverplus.co.uk/"
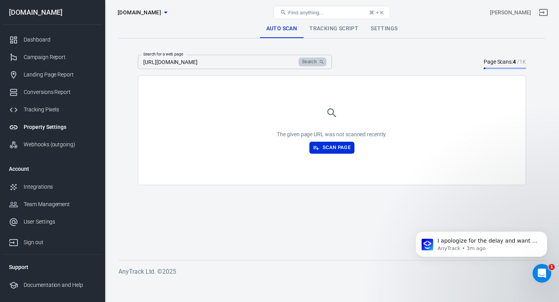
click at [307, 63] on button "Search" at bounding box center [313, 61] width 28 height 9
click at [338, 152] on button "Scan Page" at bounding box center [332, 148] width 45 height 12
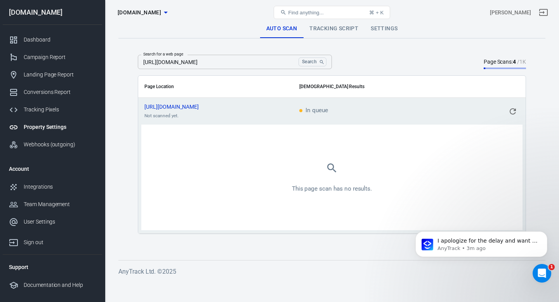
click at [366, 66] on div "Search for a web page https://www.totalcoverplus.co.uk/ Search Search for a web…" at bounding box center [332, 62] width 388 height 14
click at [324, 32] on link "Tracking Script" at bounding box center [333, 28] width 61 height 19
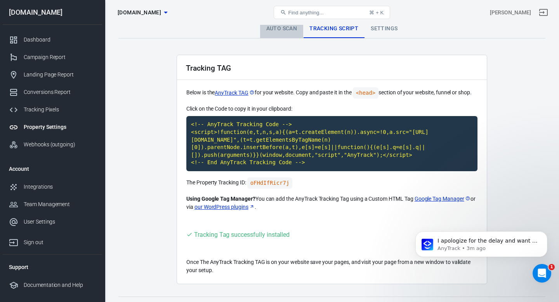
click at [291, 28] on link "Auto Scan" at bounding box center [281, 28] width 43 height 19
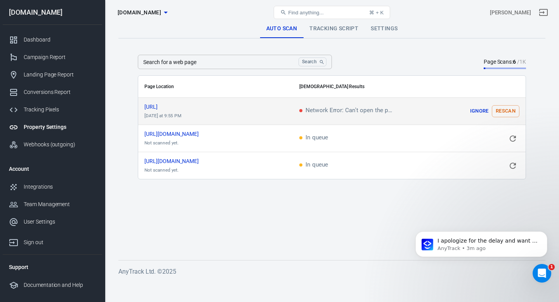
click at [482, 110] on button "Ignore" at bounding box center [479, 111] width 25 height 12
click at [319, 31] on link "Tracking Script" at bounding box center [333, 28] width 61 height 19
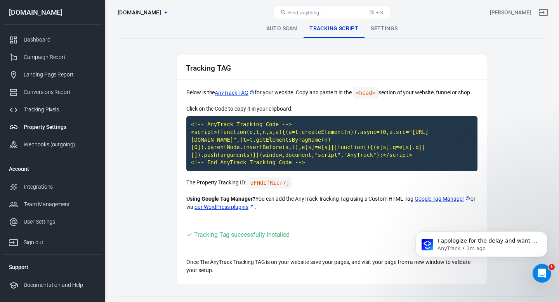
click at [278, 27] on link "Auto Scan" at bounding box center [281, 28] width 43 height 19
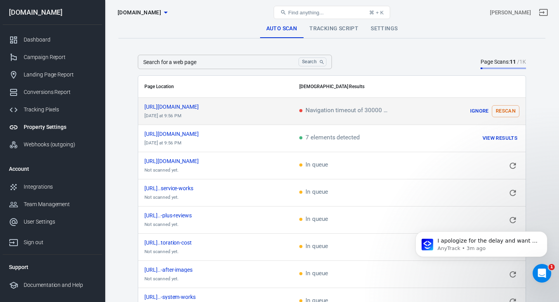
click at [346, 109] on span "Navigation timeout of 30000 ms exceeded" at bounding box center [345, 111] width 93 height 7
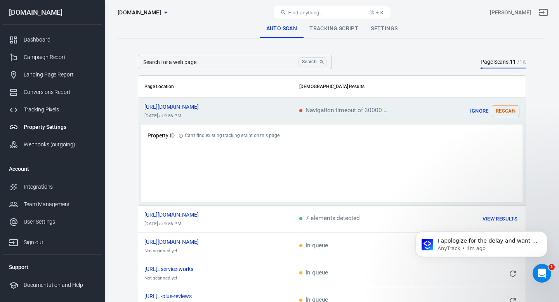
click at [541, 275] on icon "Open Intercom Messenger" at bounding box center [542, 273] width 13 height 13
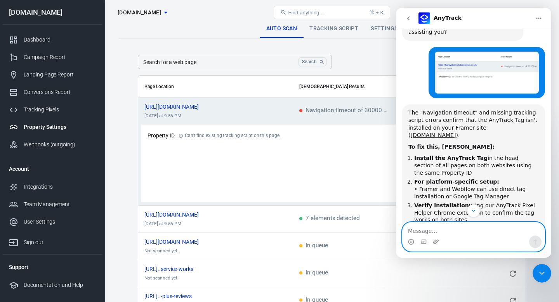
scroll to position [1091, 0]
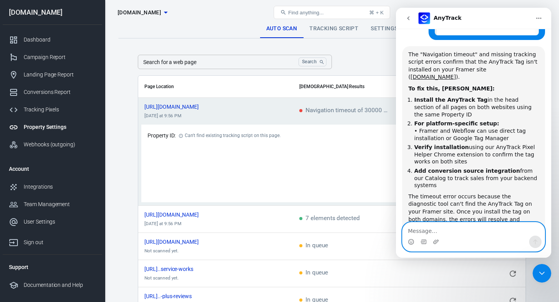
click at [433, 231] on textarea "Message…" at bounding box center [474, 229] width 142 height 13
type textarea "I added it via gtm"
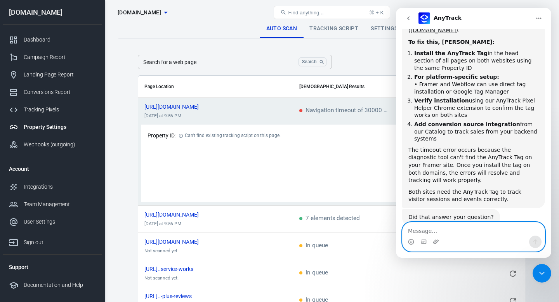
scroll to position [1139, 0]
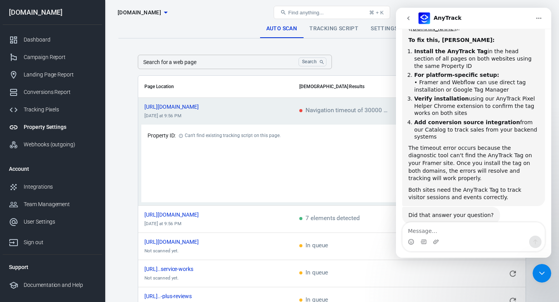
click at [408, 18] on icon "go back" at bounding box center [408, 18] width 2 height 4
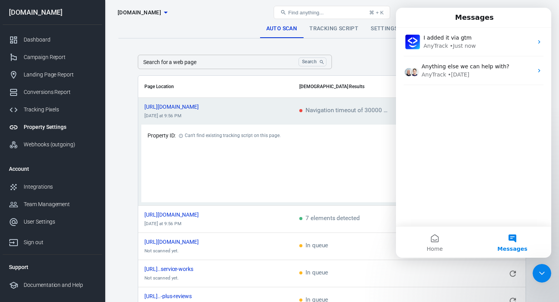
scroll to position [1025, 0]
click at [540, 270] on icon "Close Intercom Messenger" at bounding box center [542, 273] width 9 height 9
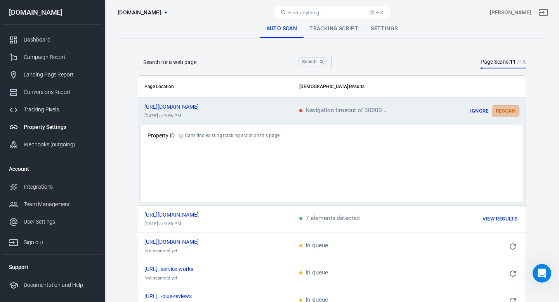
click at [502, 112] on button "Rescan" at bounding box center [506, 111] width 28 height 12
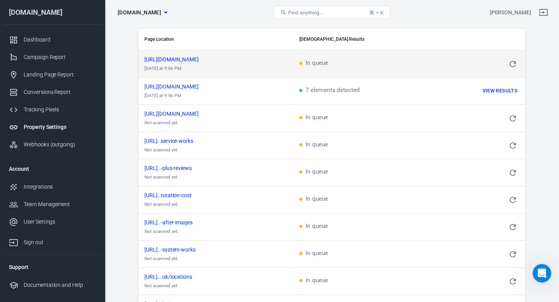
scroll to position [0, 0]
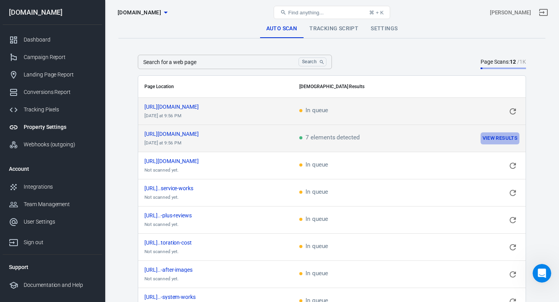
click at [488, 139] on button "View Results" at bounding box center [500, 138] width 39 height 12
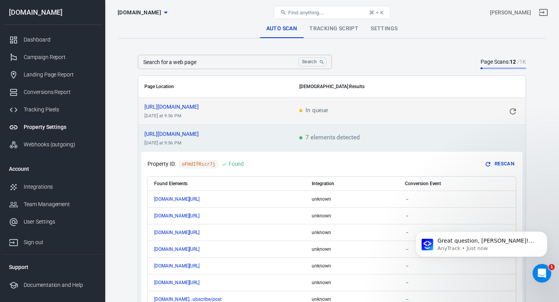
click at [541, 272] on icon "Open Intercom Messenger" at bounding box center [542, 273] width 13 height 13
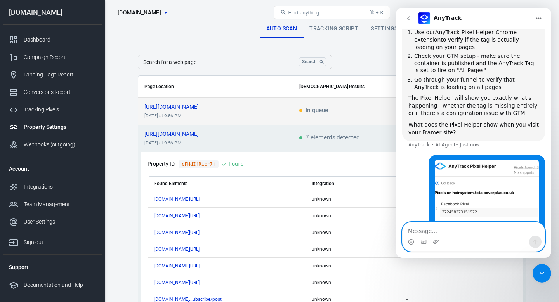
scroll to position [1478, 0]
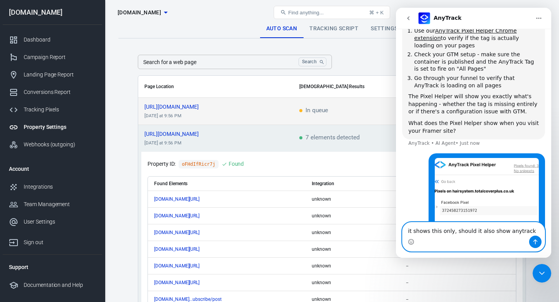
type textarea "it shows this only, should it also show anytrack?"
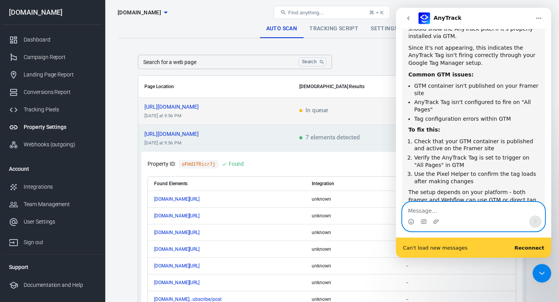
scroll to position [1753, 0]
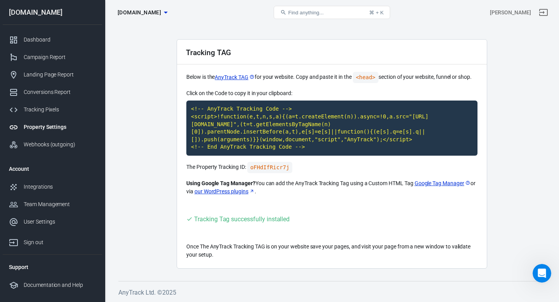
click at [50, 122] on link "Property Settings" at bounding box center [52, 126] width 99 height 17
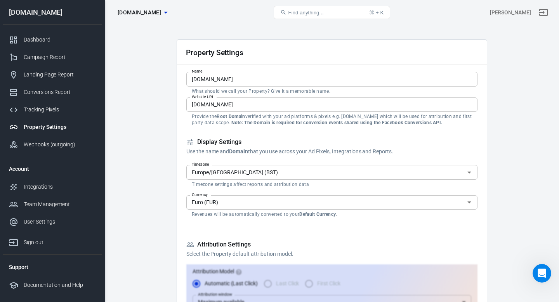
click at [47, 130] on div "Property Settings" at bounding box center [60, 127] width 72 height 8
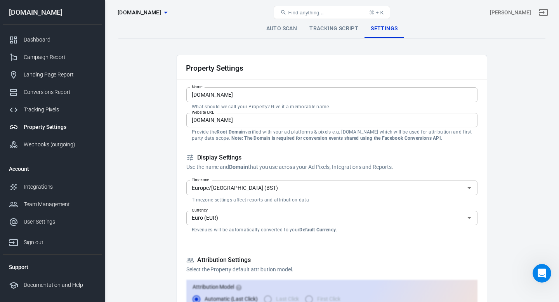
click at [340, 26] on link "Tracking Script" at bounding box center [333, 28] width 61 height 19
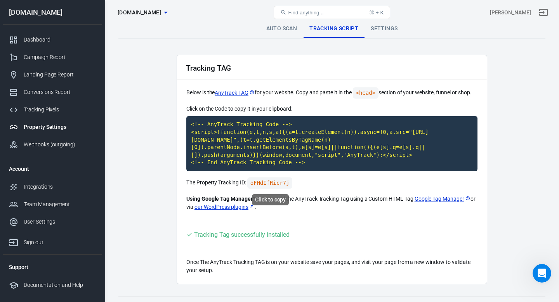
click at [268, 183] on code "oFHdIfRicr7j" at bounding box center [269, 182] width 45 height 11
